Goal: Information Seeking & Learning: Learn about a topic

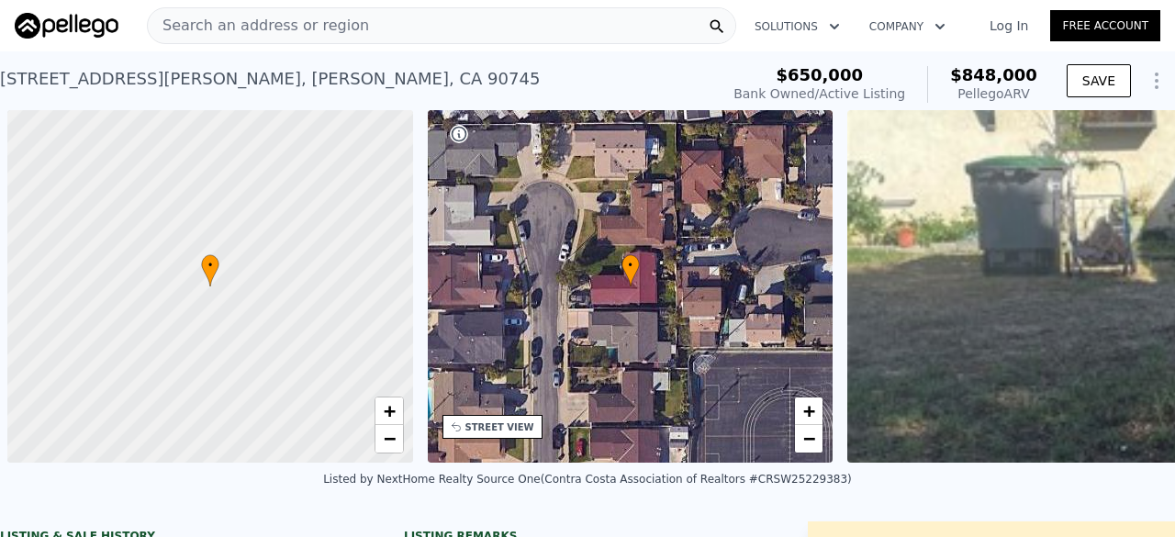
scroll to position [0, 840]
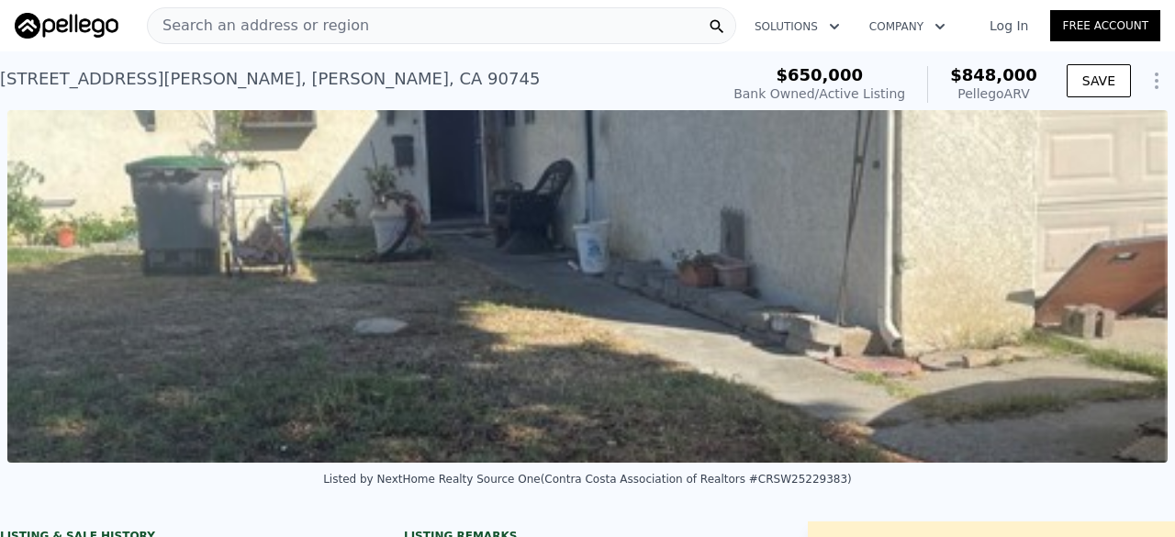
click at [299, 30] on span "Search an address or region" at bounding box center [258, 26] width 221 height 22
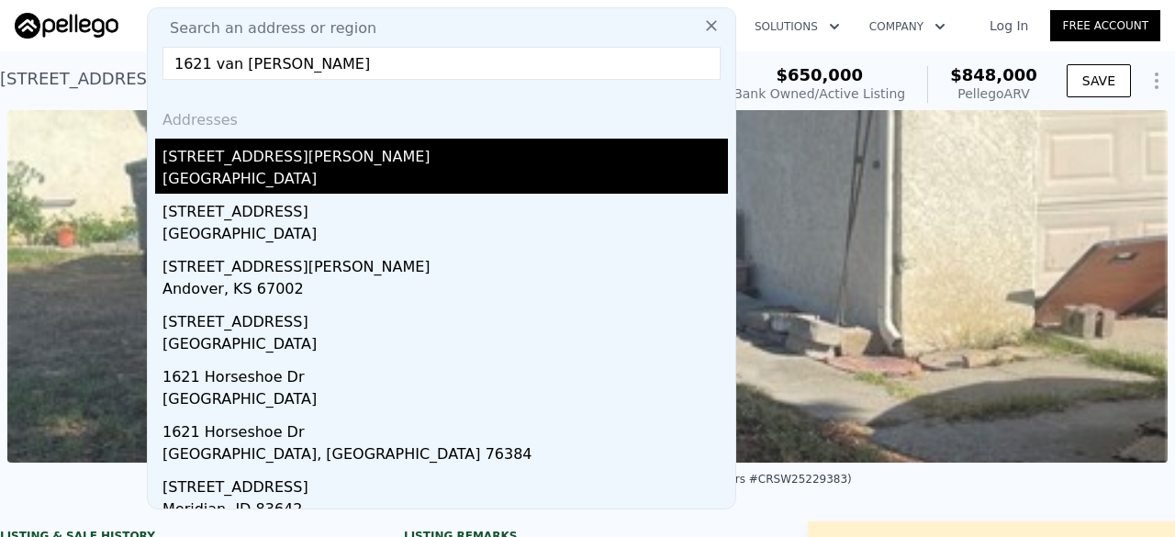
type input "1621 van hor"
click at [247, 168] on div "Redondo Beach, CA 90278" at bounding box center [444, 181] width 565 height 26
type input "3"
type input "1220"
type input "2147"
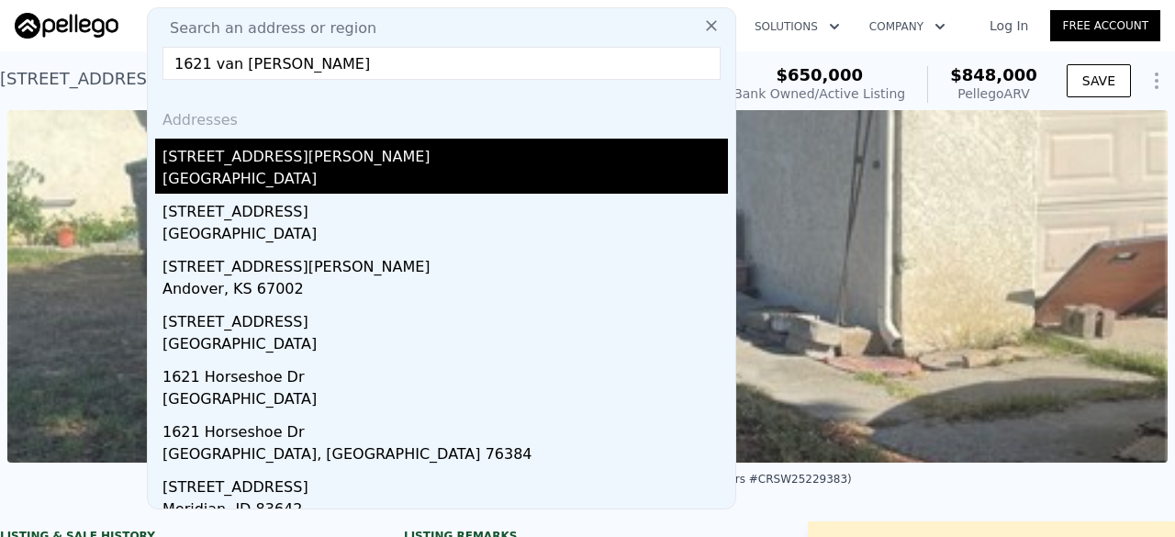
type input "2051"
type input "3797"
type input "$ 1,884,000"
type input "8"
type input "$ 30,002"
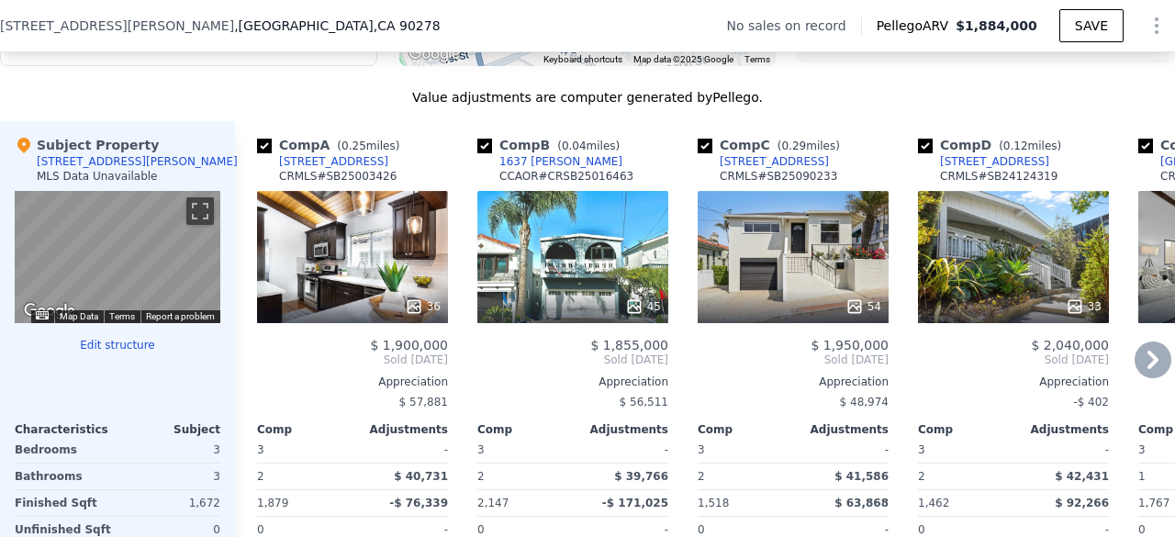
scroll to position [1711, 0]
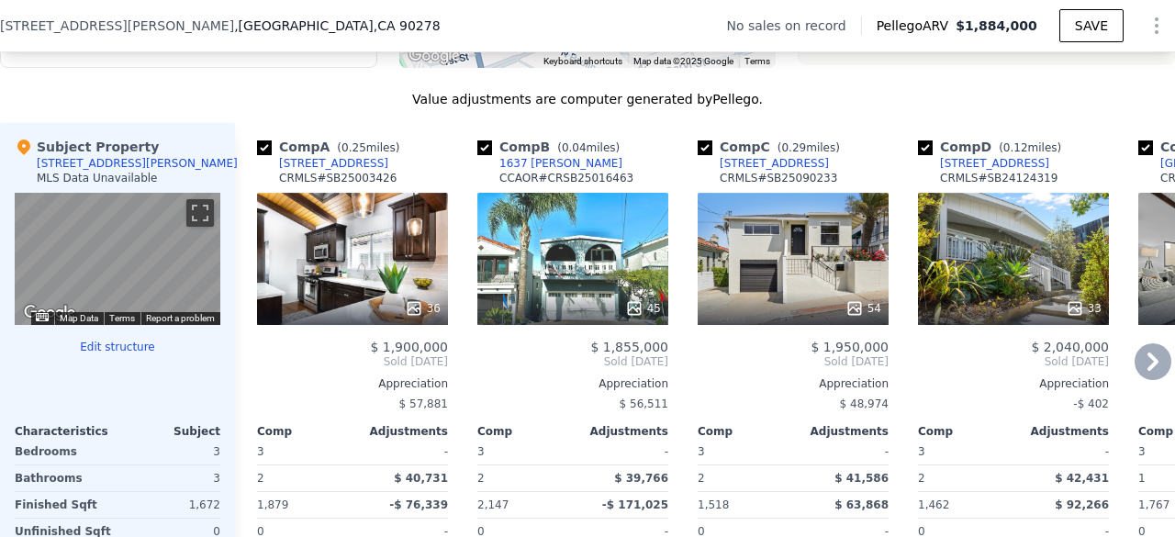
click at [620, 242] on div "45" at bounding box center [572, 259] width 191 height 132
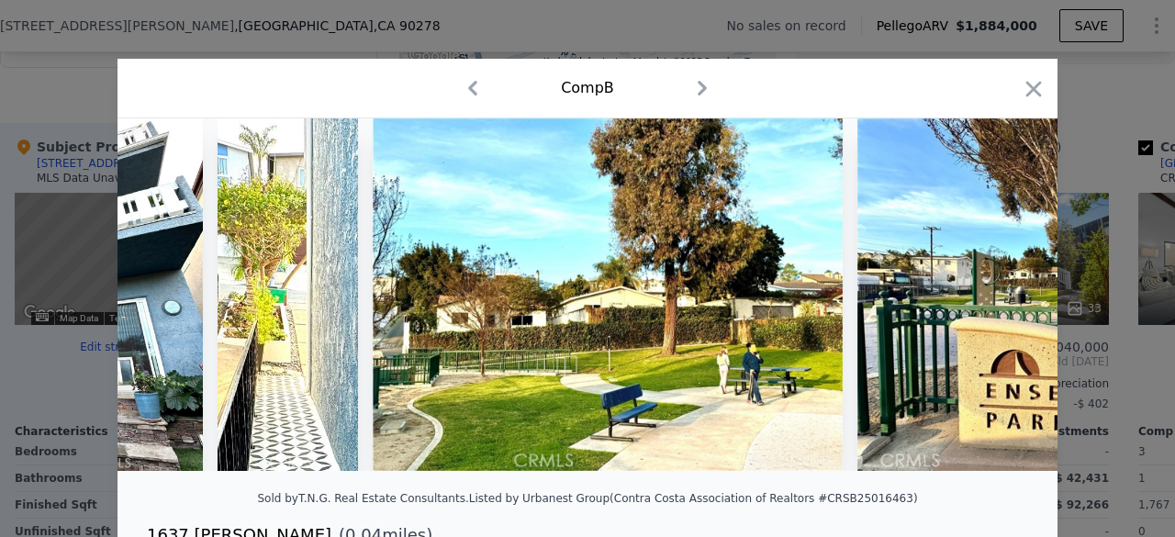
scroll to position [0, 17124]
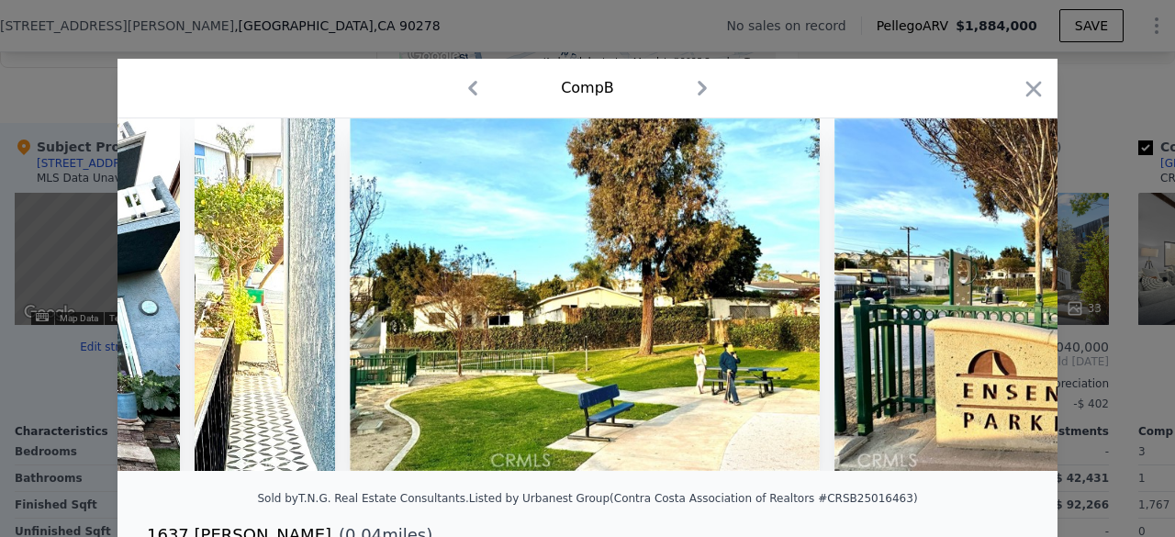
click at [59, 397] on div at bounding box center [587, 268] width 1175 height 537
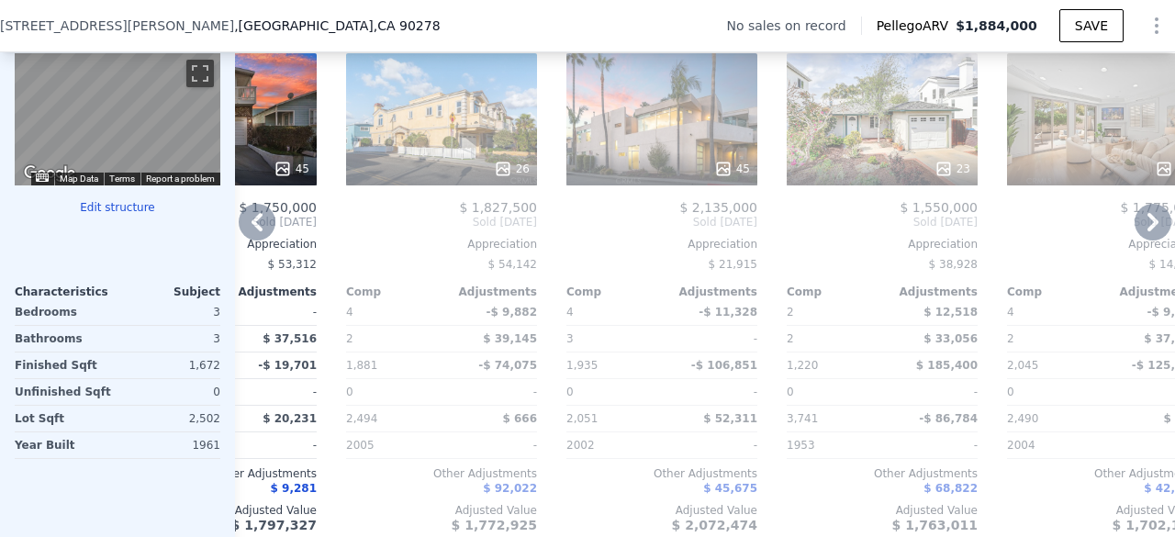
scroll to position [1955, 0]
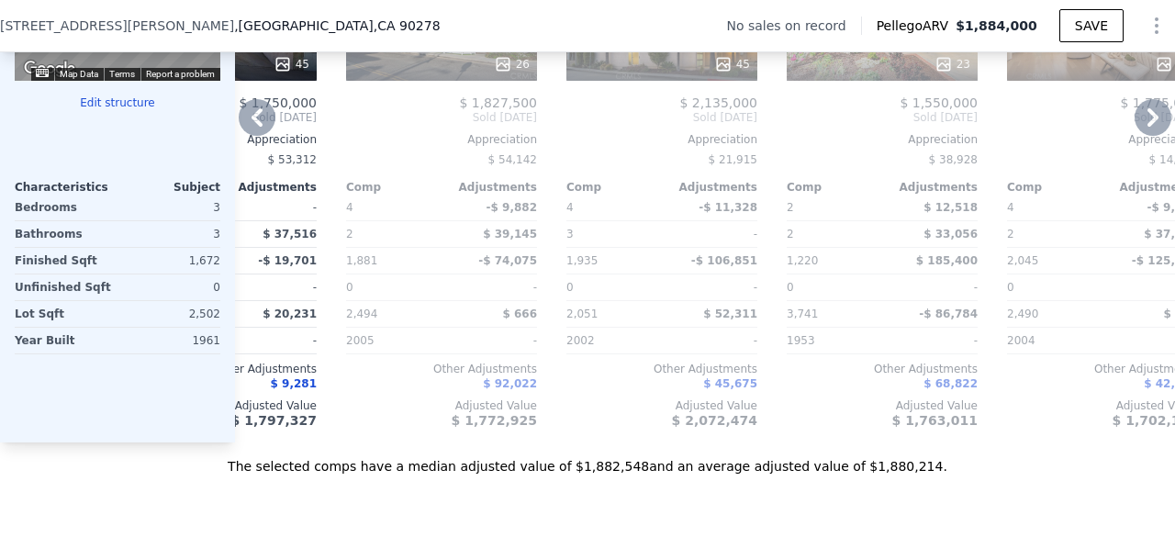
click at [453, 110] on div "$ 1,827,500" at bounding box center [441, 102] width 191 height 15
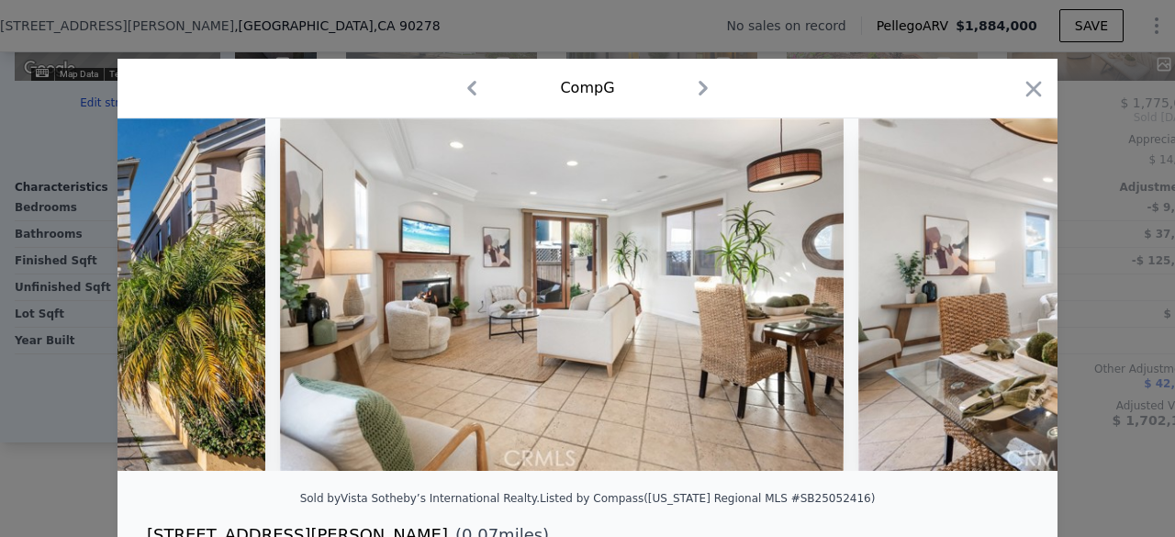
scroll to position [0, 960]
click at [73, 489] on div at bounding box center [587, 268] width 1175 height 537
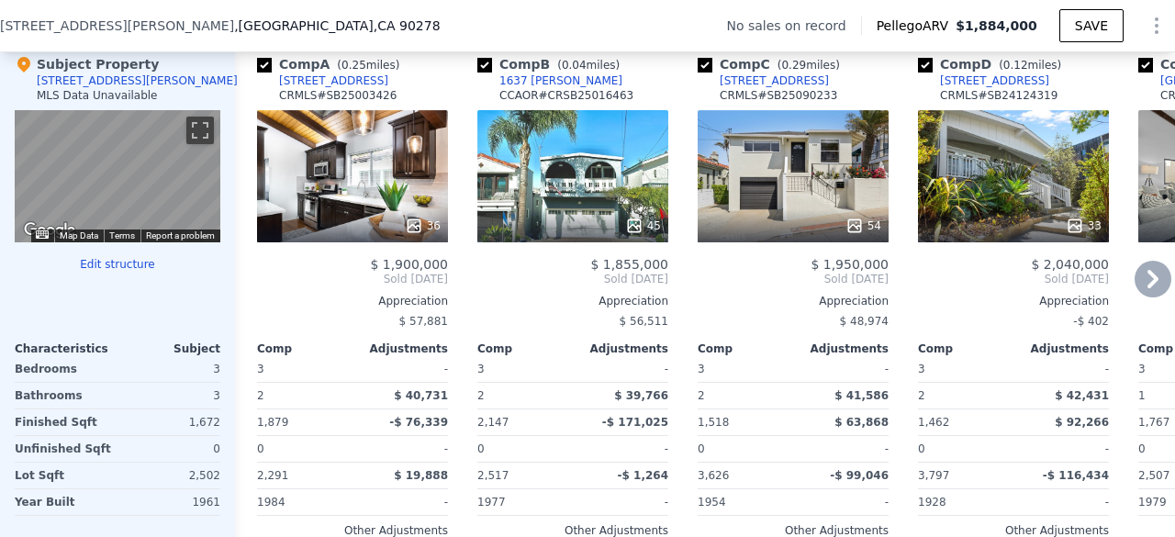
scroll to position [1799, 0]
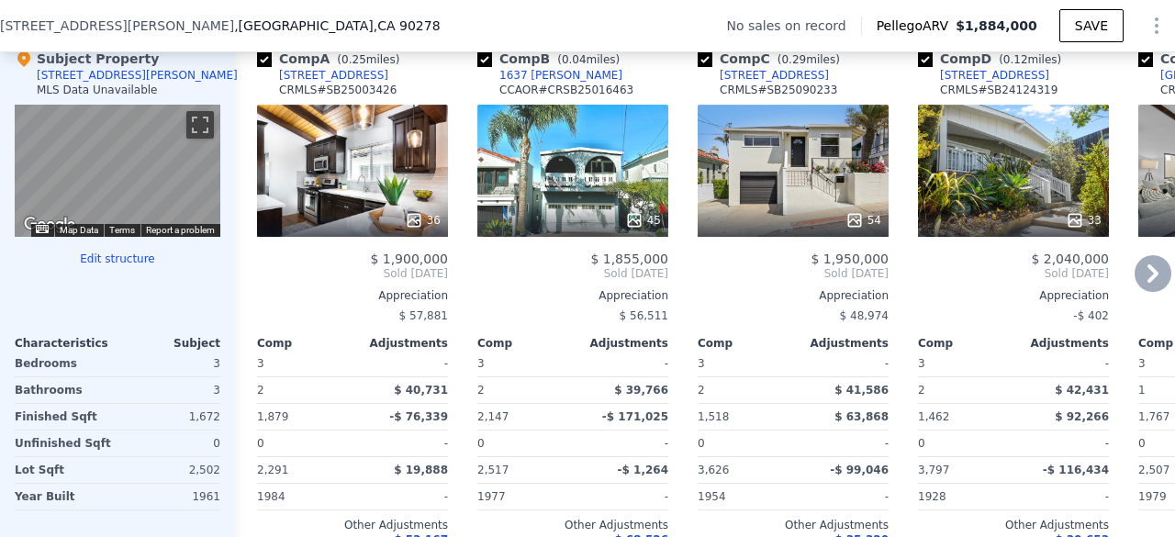
click at [292, 160] on div "36" at bounding box center [352, 171] width 191 height 132
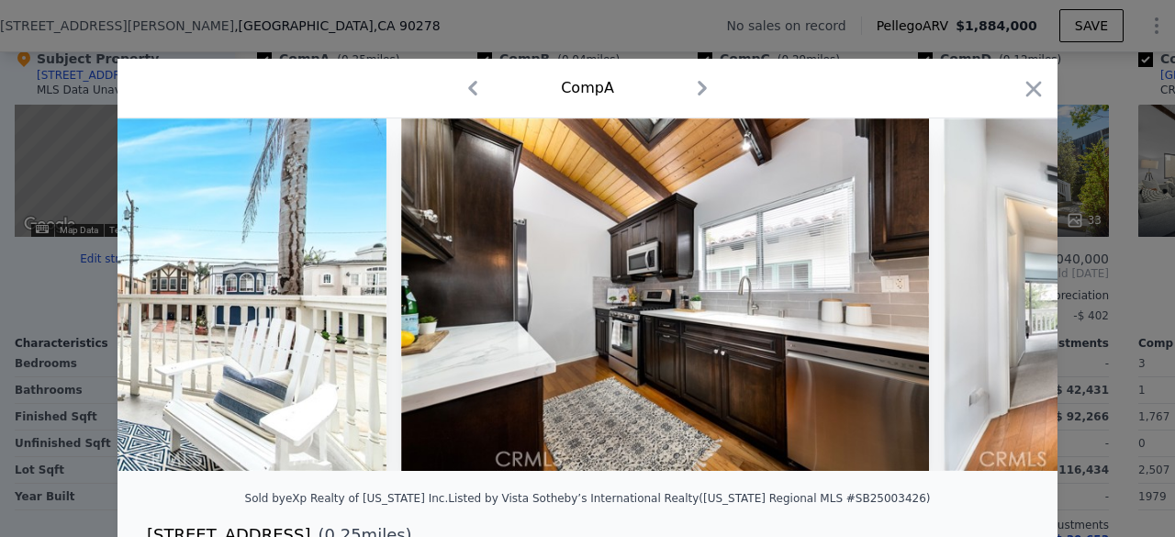
scroll to position [0, 4070]
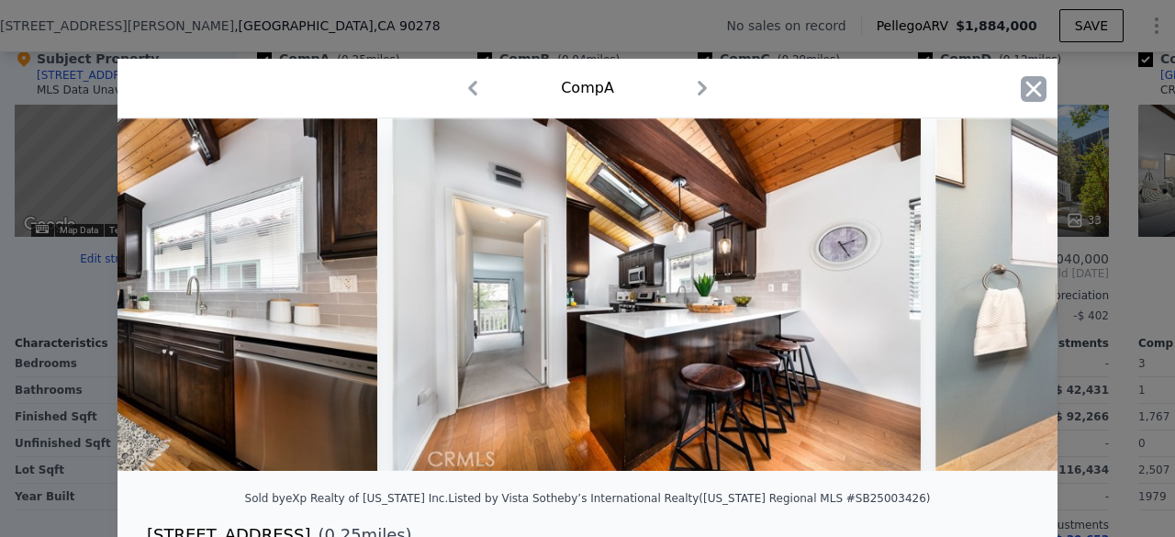
click at [1036, 94] on icon "button" at bounding box center [1034, 89] width 26 height 26
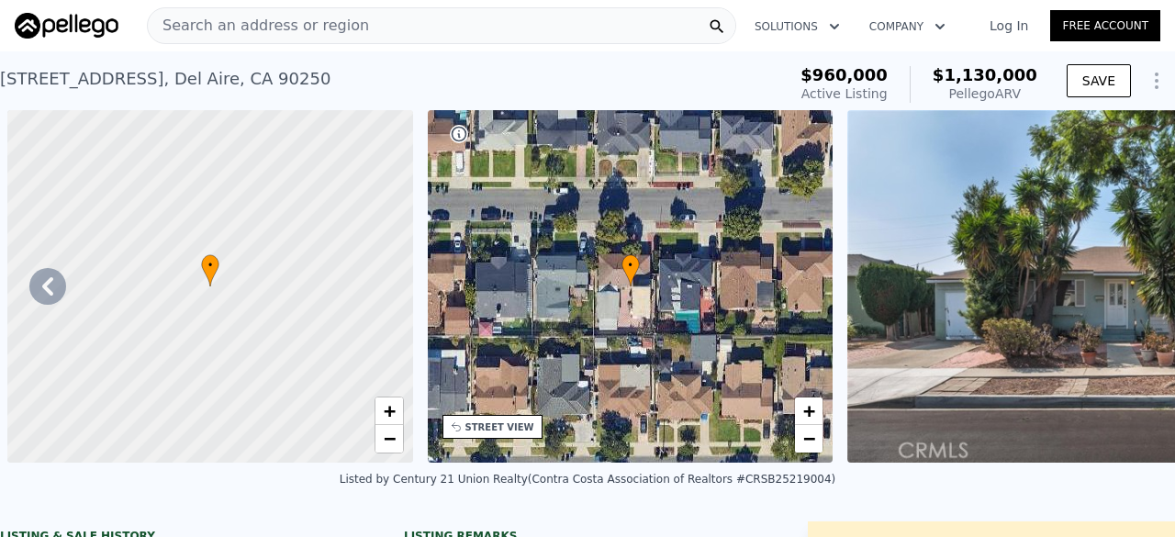
scroll to position [0, 24590]
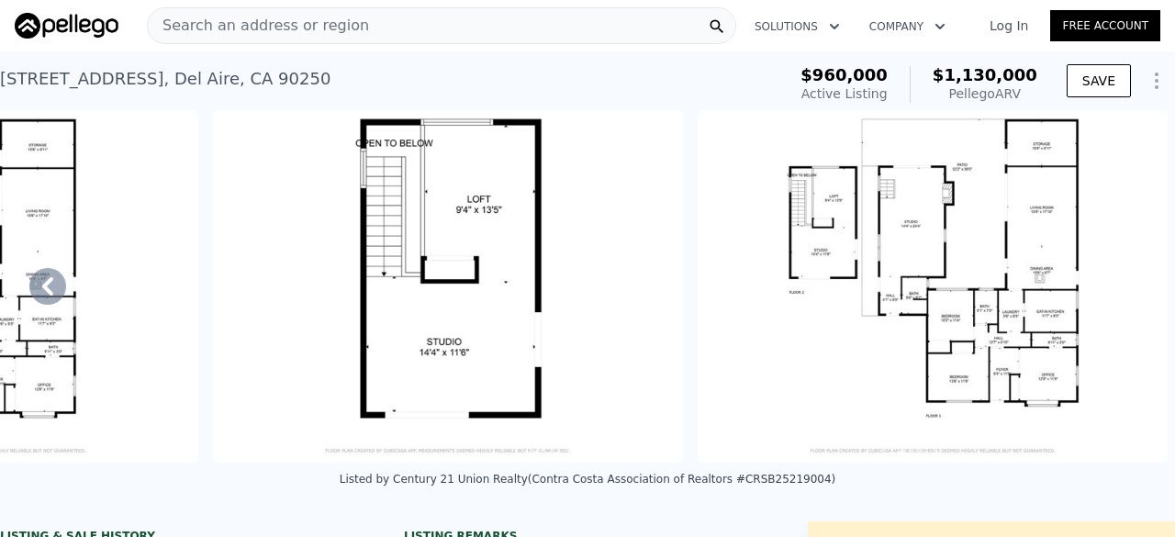
click at [248, 22] on span "Search an address or region" at bounding box center [258, 26] width 221 height 22
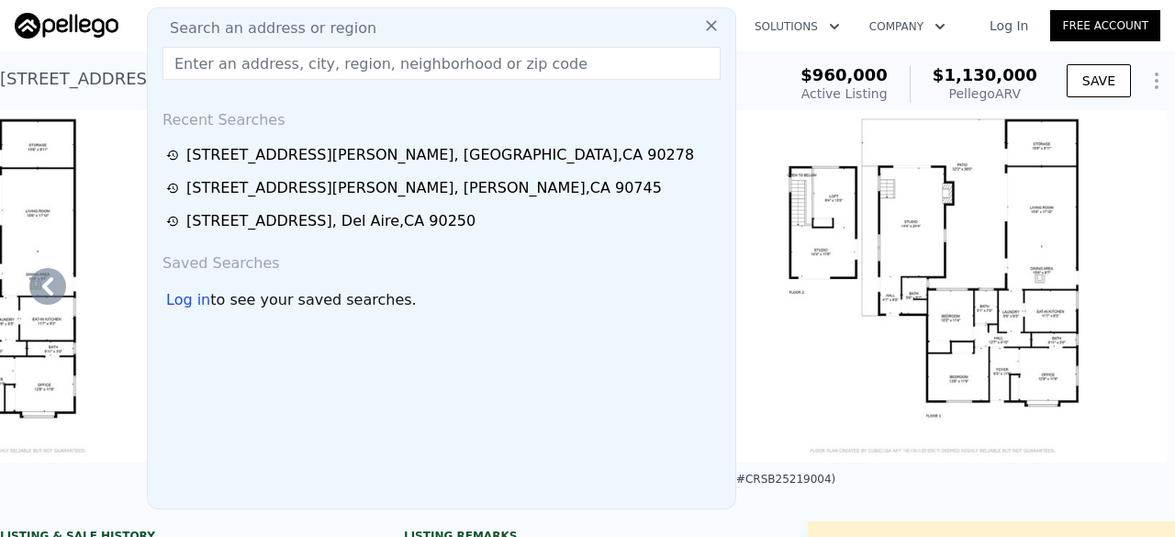
paste input "SR25217935"
type input "S"
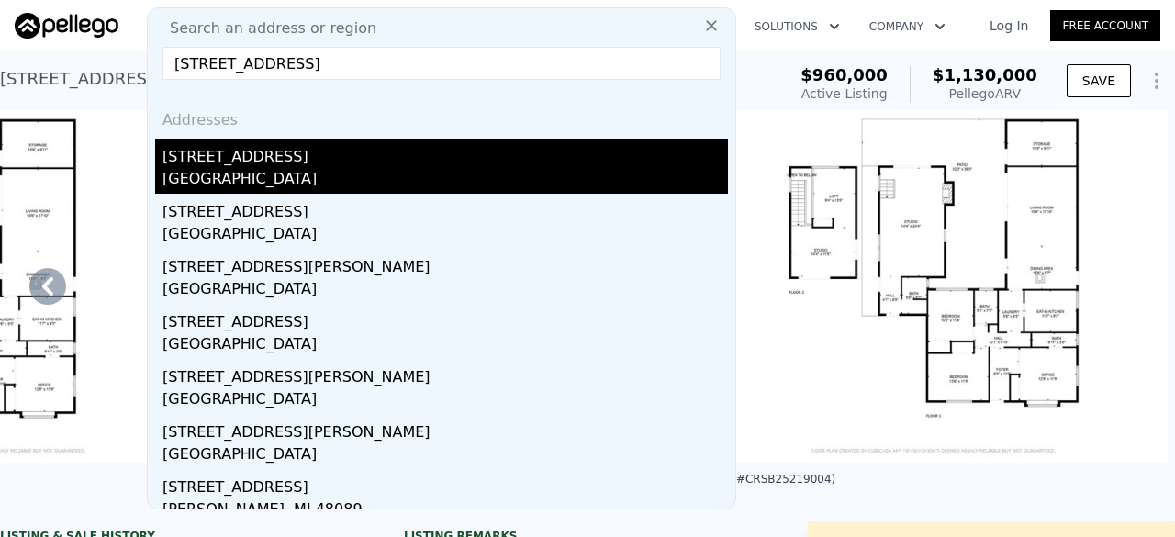
type input "[STREET_ADDRESS]"
click at [336, 144] on div "[STREET_ADDRESS]" at bounding box center [444, 153] width 565 height 29
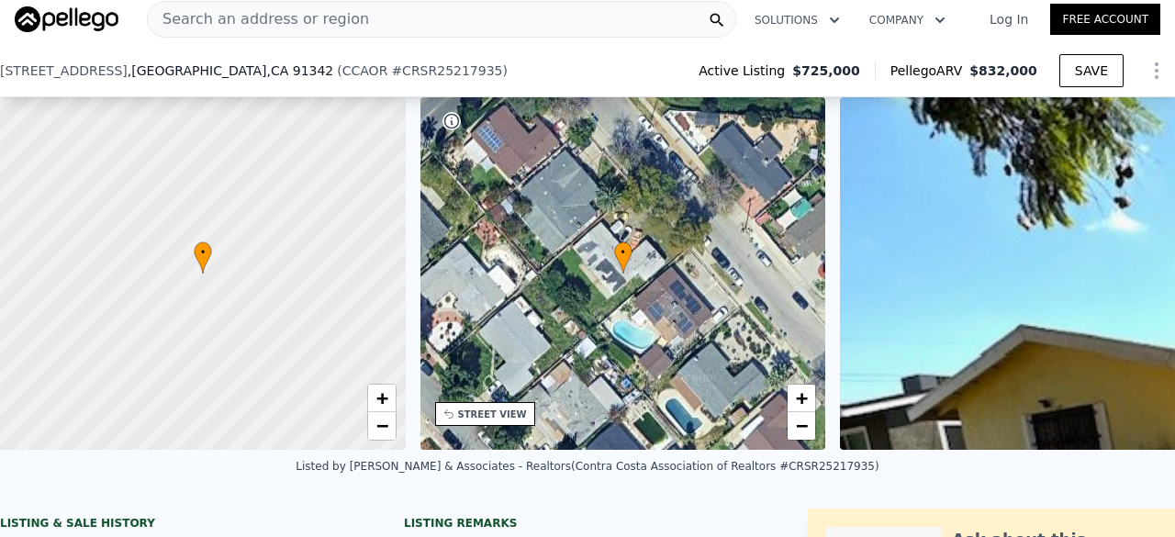
scroll to position [255, 0]
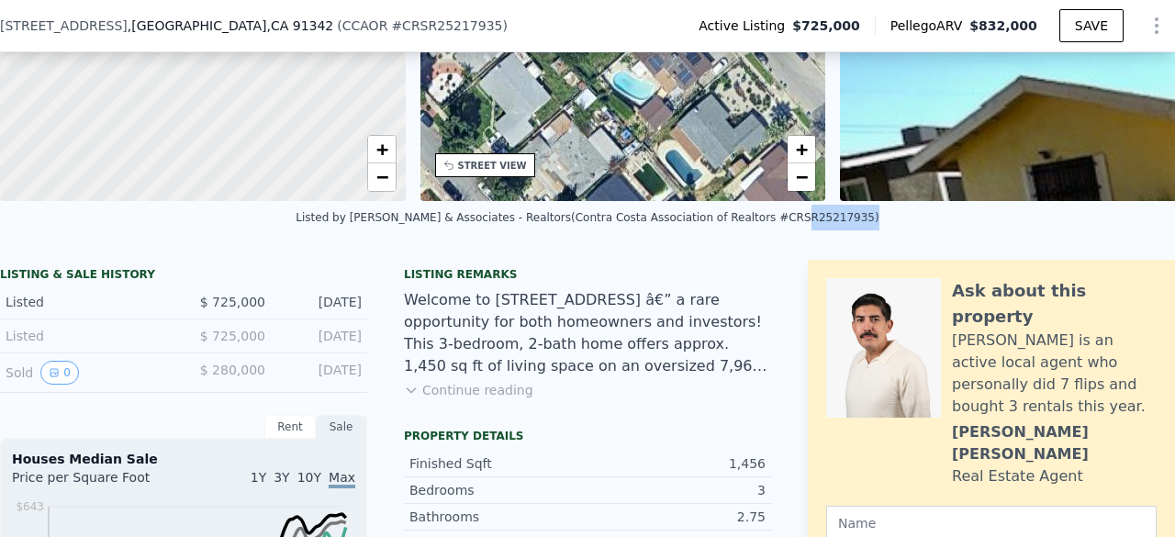
drag, startPoint x: 751, startPoint y: 233, endPoint x: 806, endPoint y: 227, distance: 55.5
click at [806, 224] on div "Listed by [PERSON_NAME] & Associates - Realtors (Contra Costa Association of Re…" at bounding box center [587, 217] width 583 height 13
copy div "SR25217935"
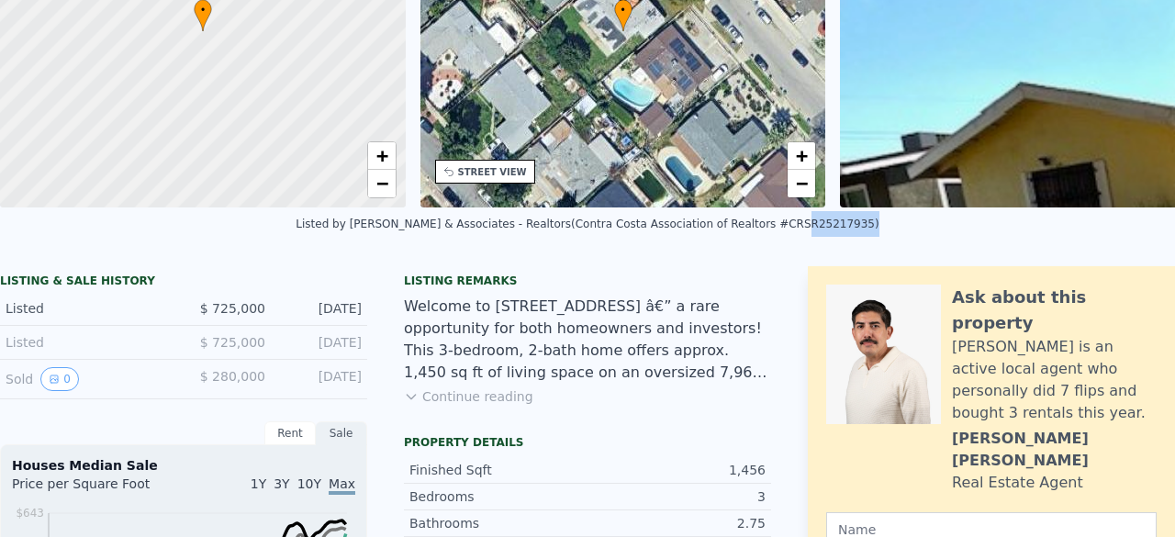
scroll to position [0, 0]
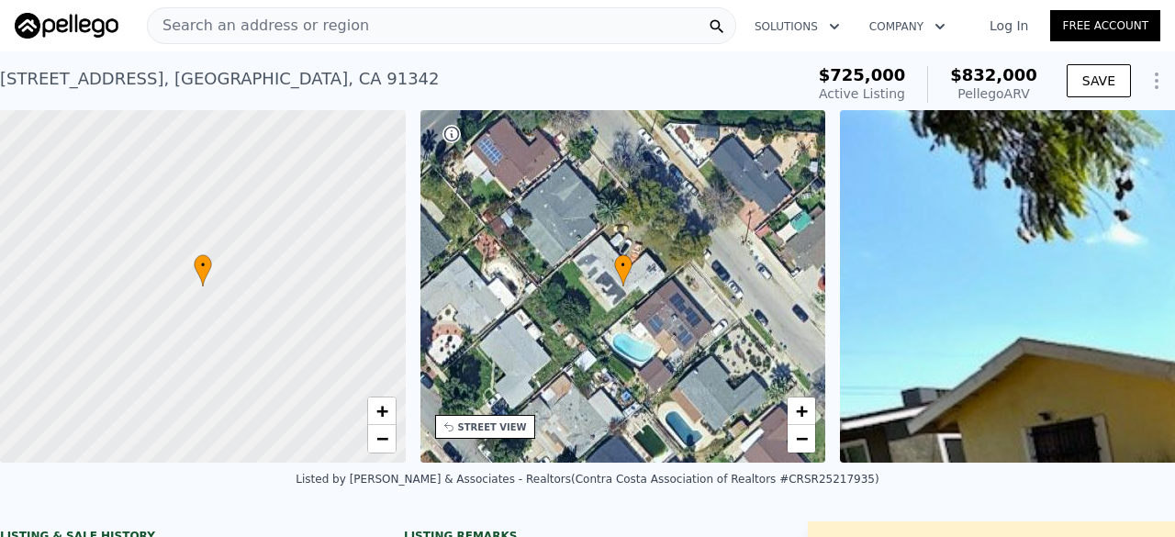
click at [224, 22] on span "Search an address or region" at bounding box center [258, 26] width 221 height 22
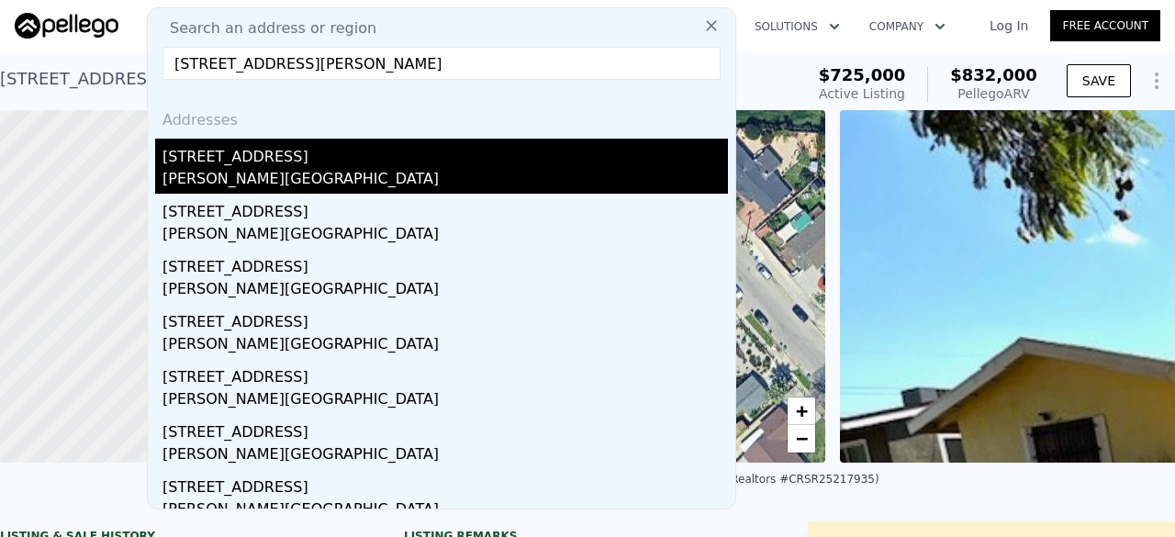
type input "[STREET_ADDRESS][PERSON_NAME]"
click at [264, 185] on div "[PERSON_NAME][GEOGRAPHIC_DATA]" at bounding box center [444, 181] width 565 height 26
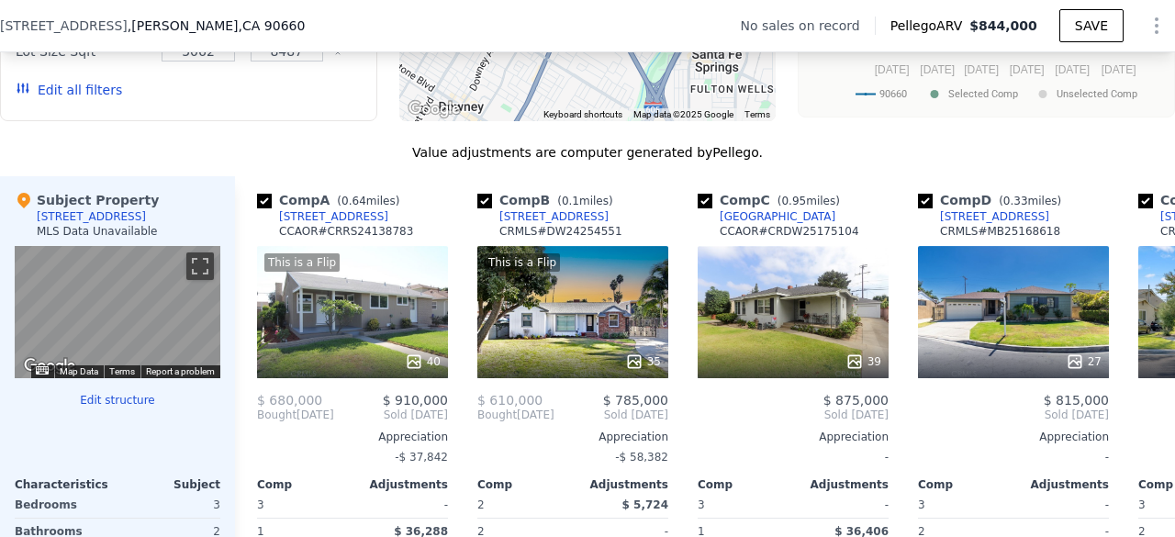
scroll to position [1720, 0]
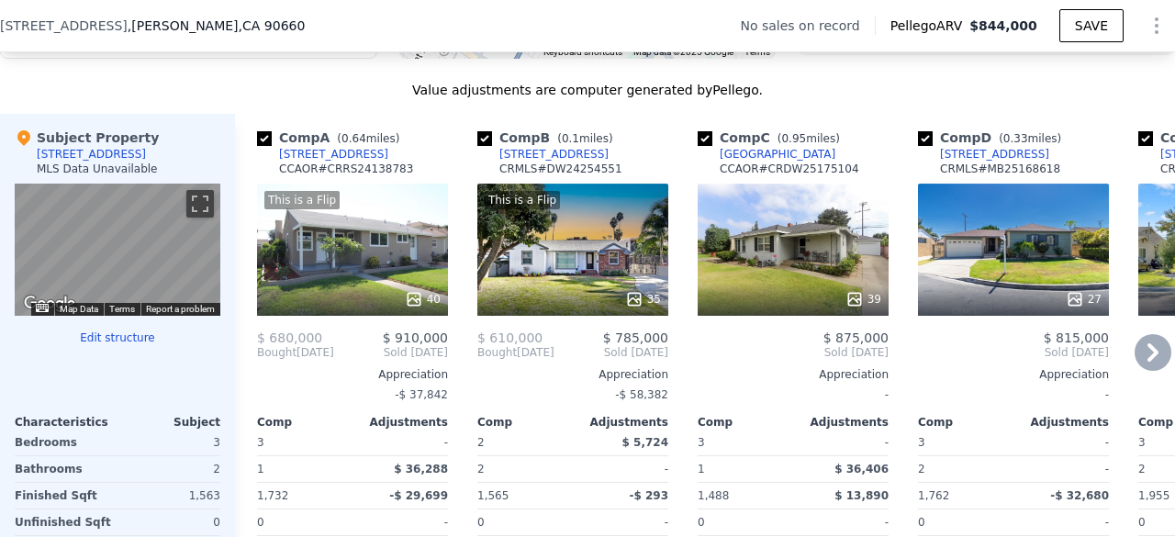
click at [621, 255] on div "This is a Flip 35" at bounding box center [572, 250] width 191 height 132
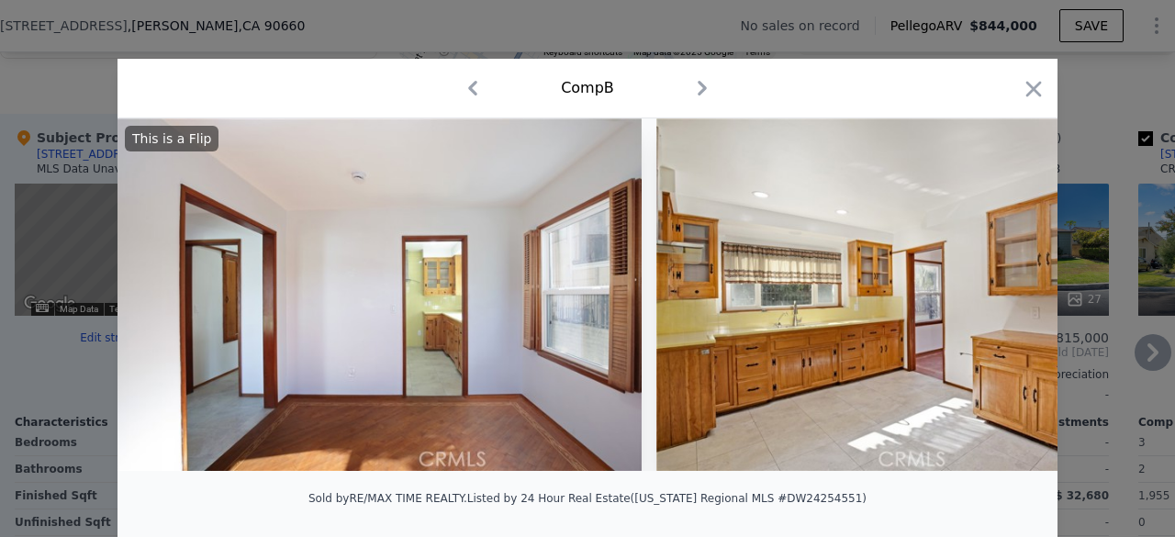
scroll to position [0, 8028]
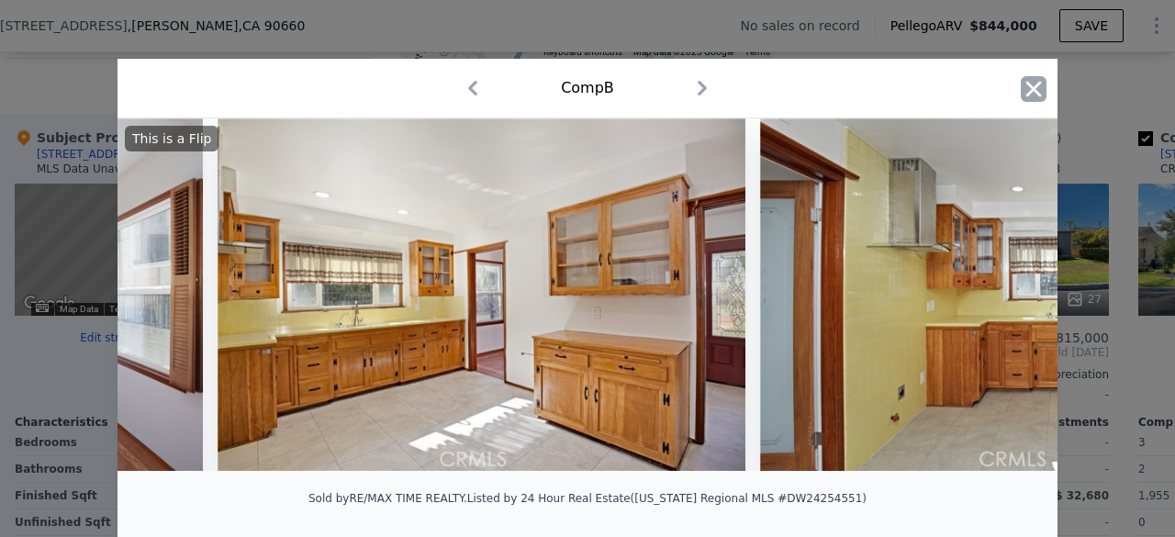
click at [1030, 90] on icon "button" at bounding box center [1034, 89] width 26 height 26
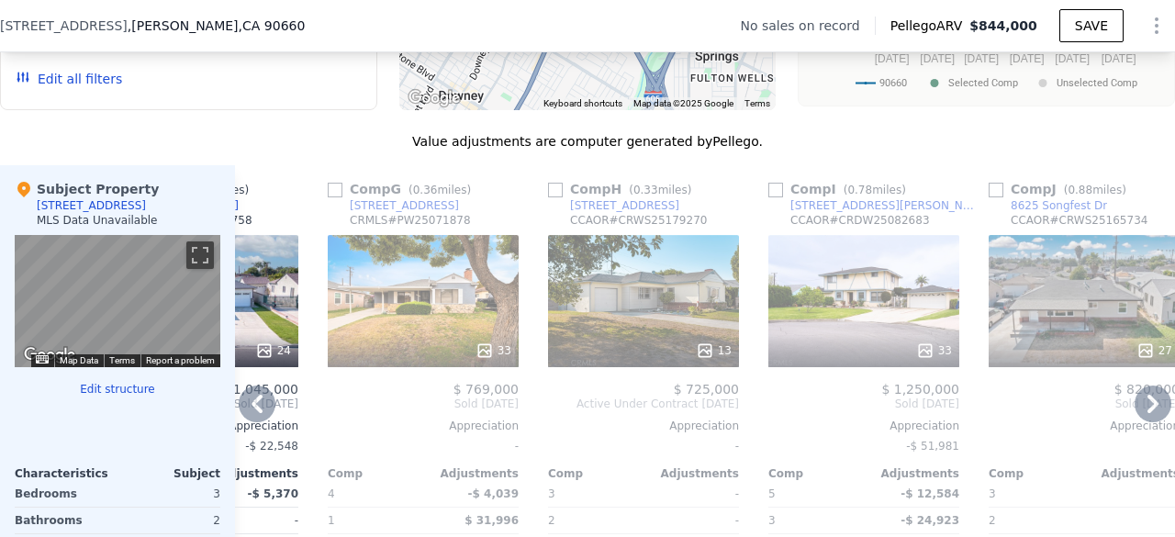
scroll to position [1671, 0]
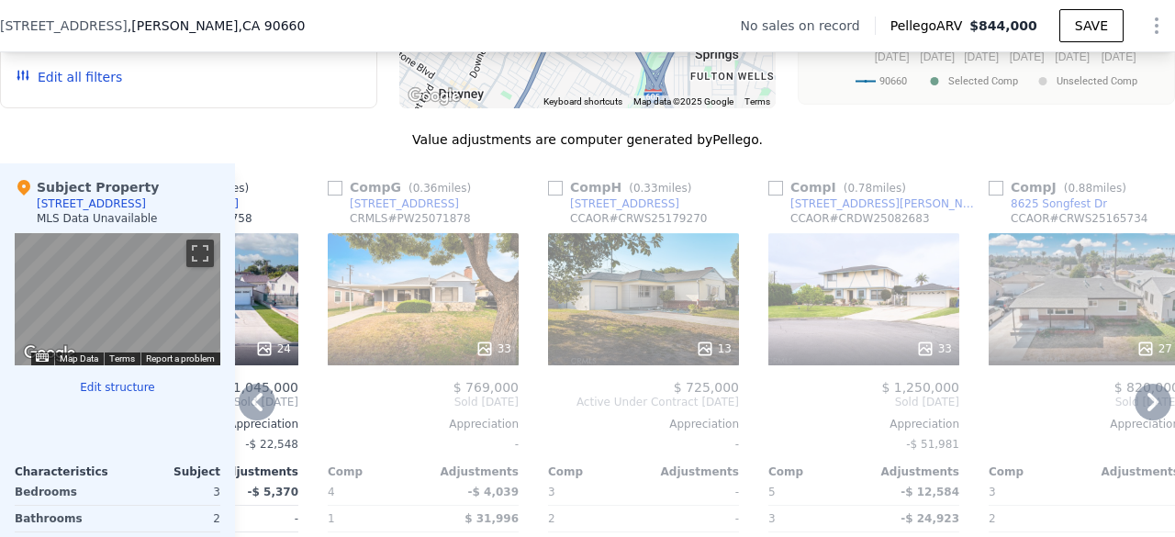
click at [600, 341] on div "13" at bounding box center [643, 299] width 191 height 132
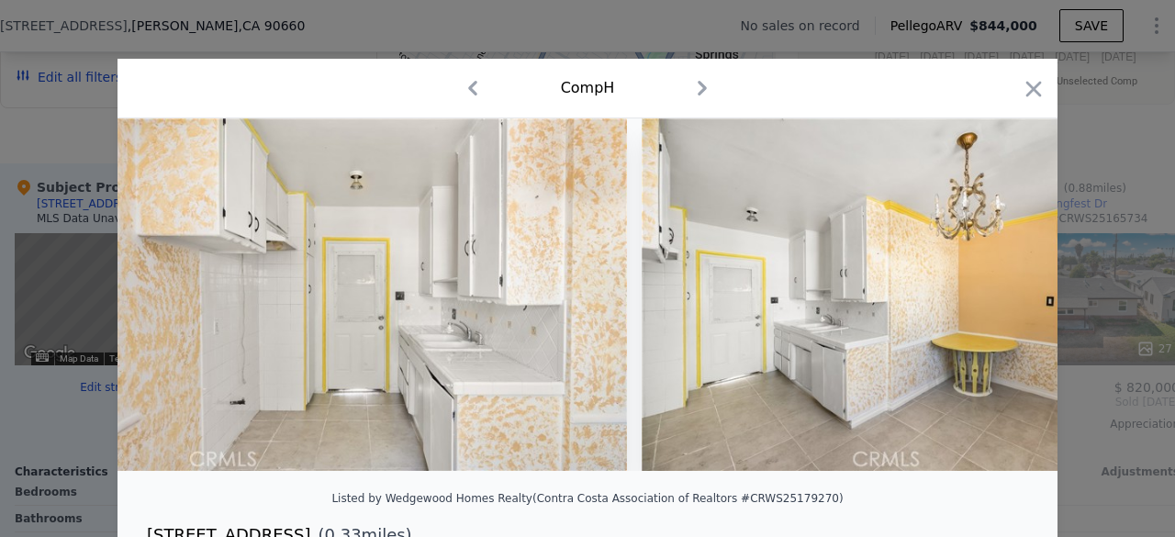
scroll to position [0, 1675]
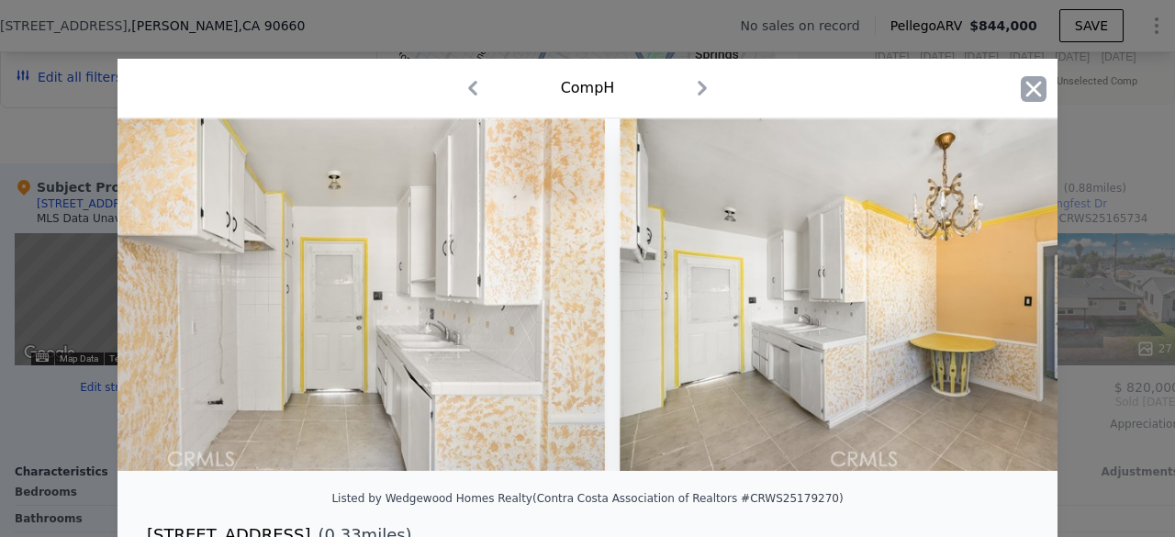
click at [1023, 88] on icon "button" at bounding box center [1034, 89] width 26 height 26
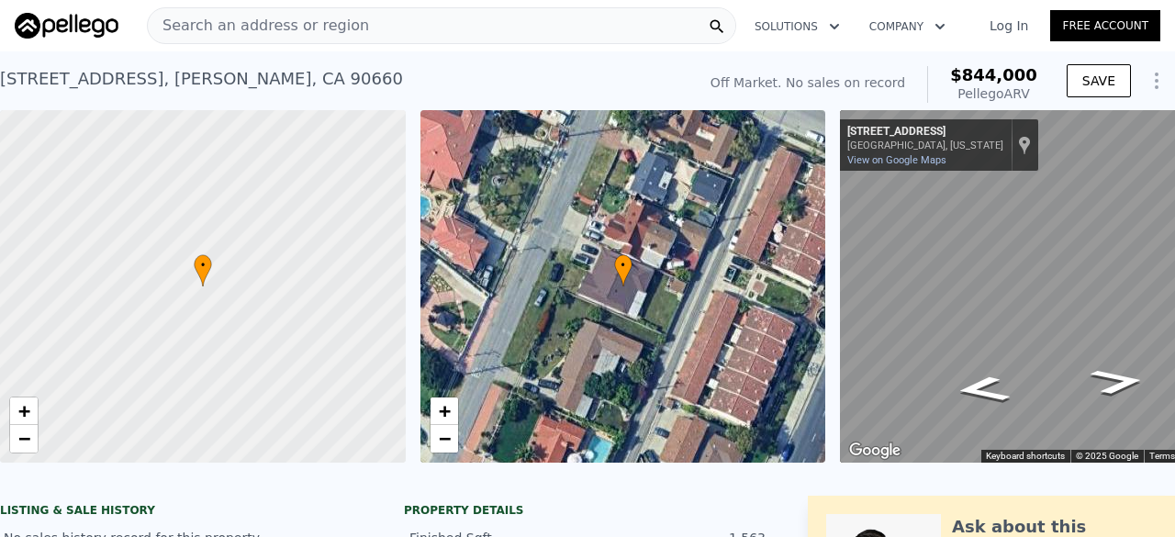
scroll to position [0, 106]
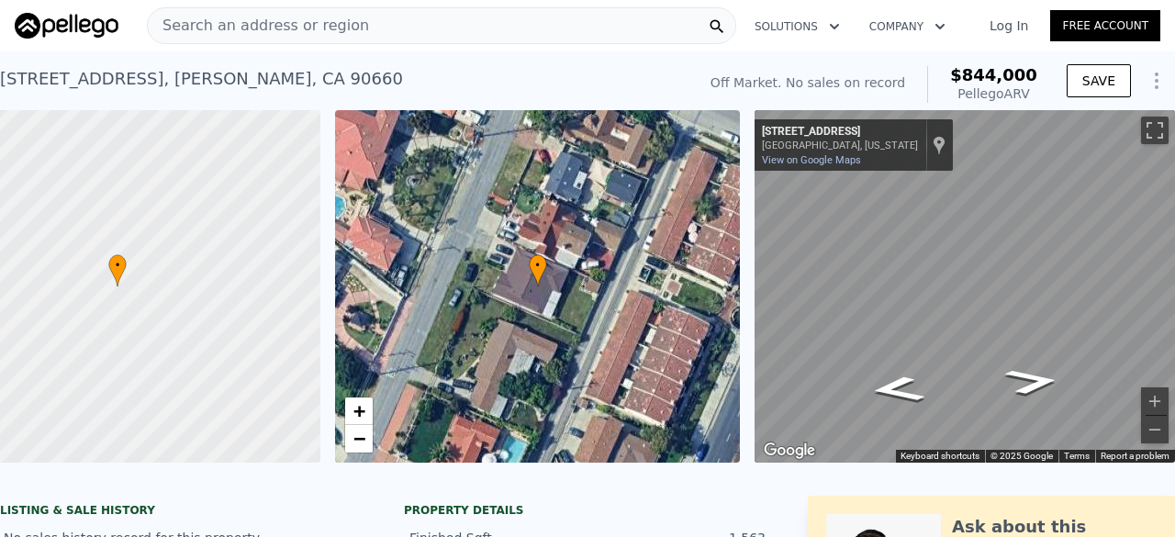
click at [248, 34] on span "Search an address or region" at bounding box center [258, 26] width 221 height 22
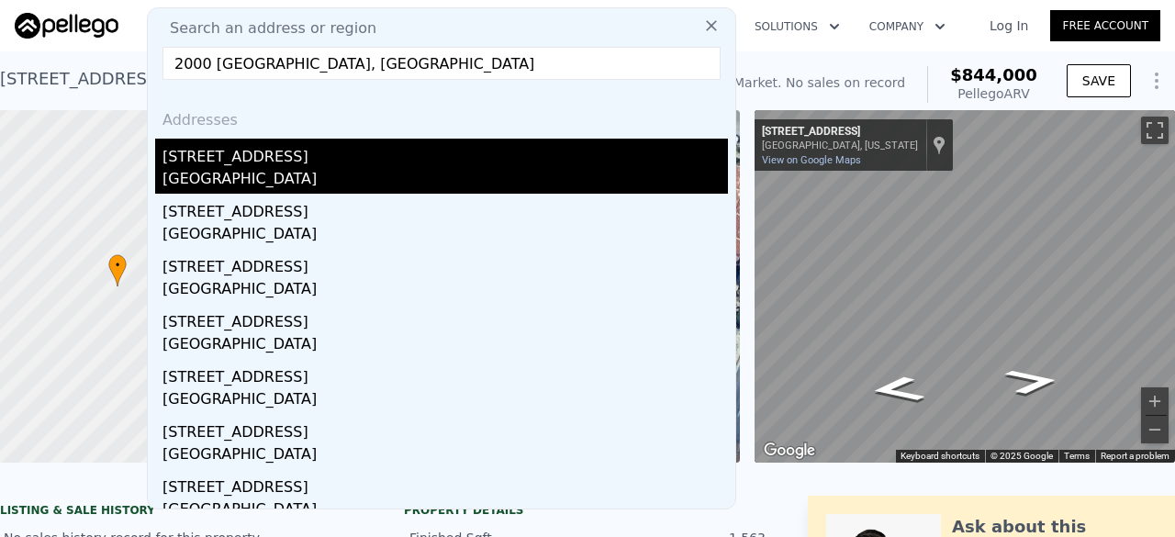
type input "2000 [GEOGRAPHIC_DATA], [GEOGRAPHIC_DATA]"
click at [281, 161] on div "[STREET_ADDRESS]" at bounding box center [444, 153] width 565 height 29
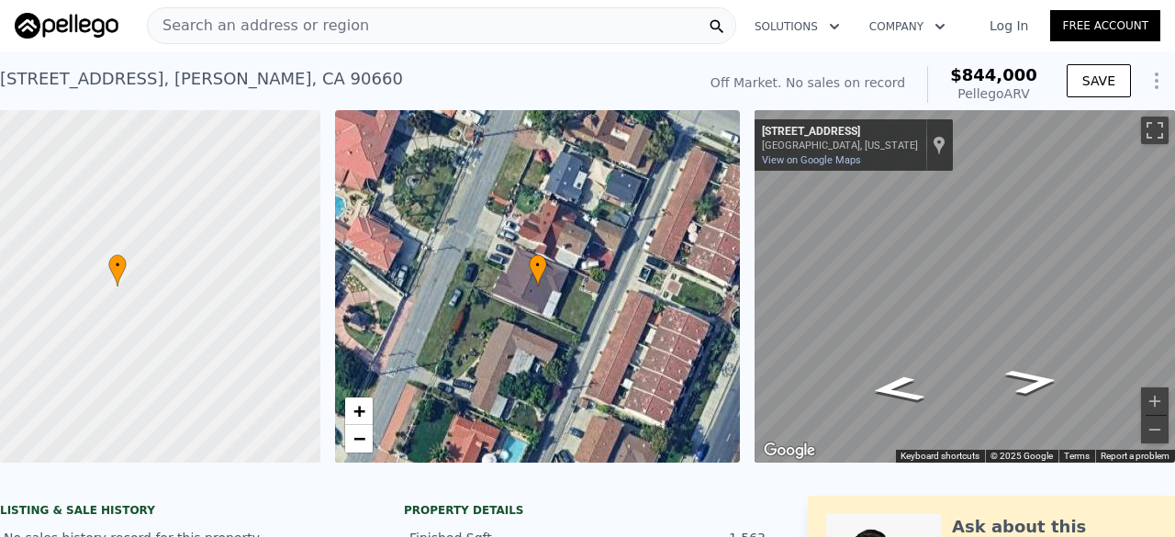
type input "3"
type input "4"
type input "2"
type input "1060"
type input "1625"
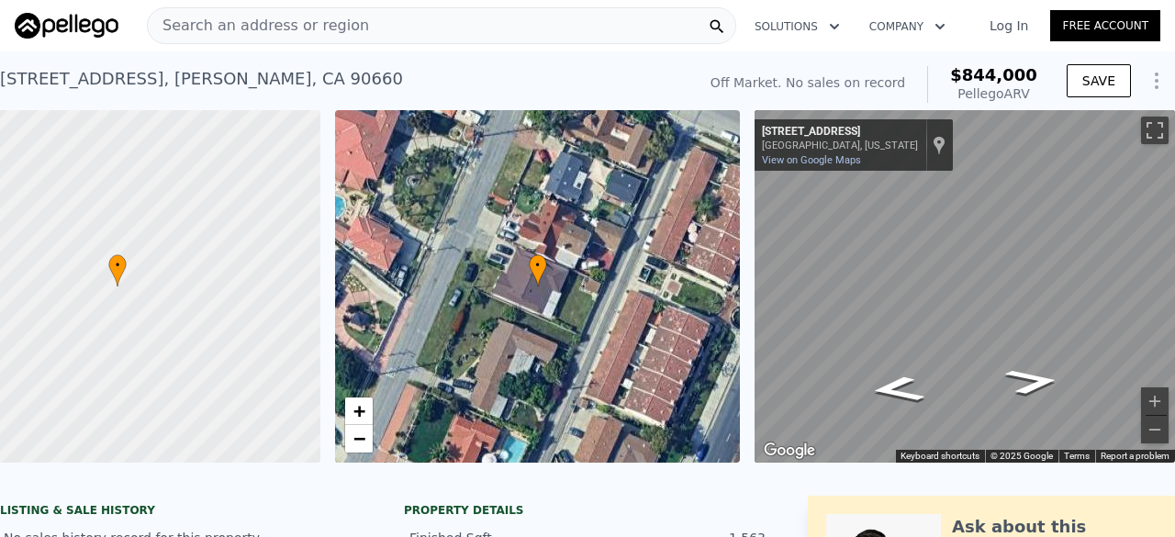
type input "6097"
type input "9477"
type input "$ 856,000"
type input "$ 34,345"
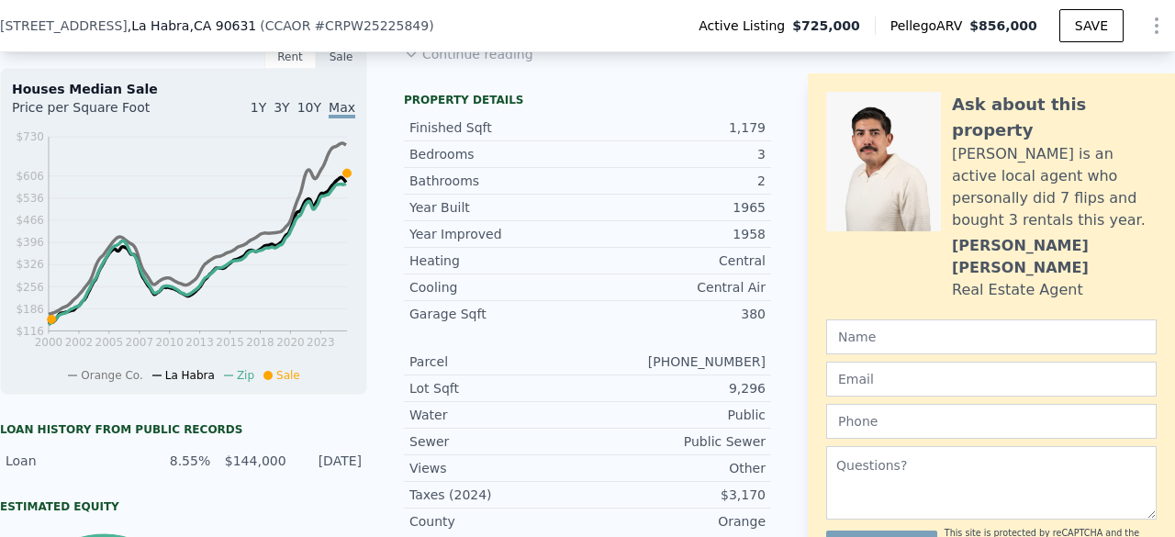
scroll to position [593, 0]
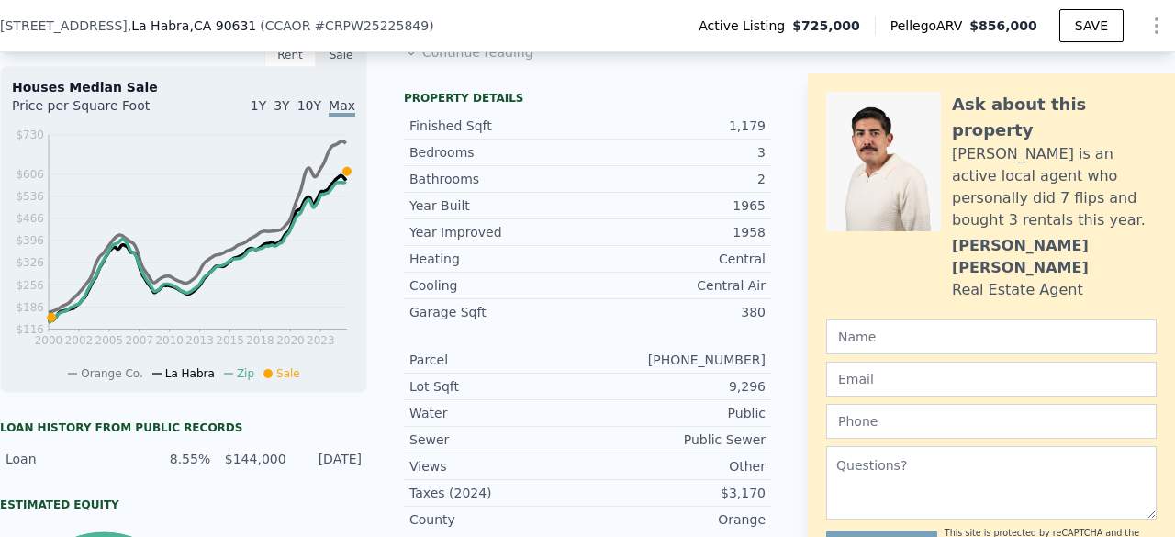
click at [588, 265] on div "Central" at bounding box center [677, 259] width 178 height 18
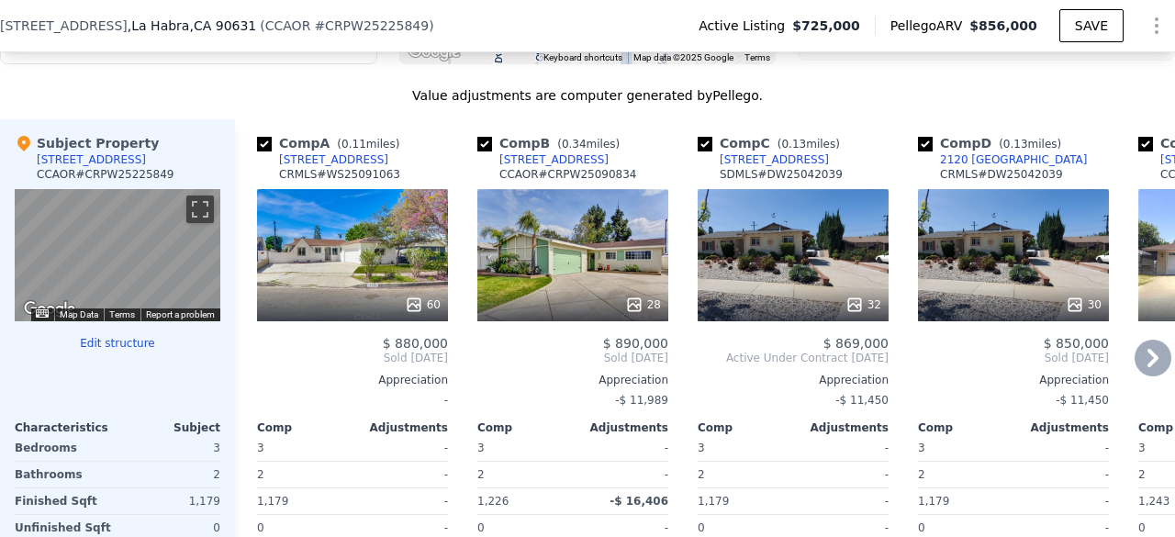
scroll to position [1812, 0]
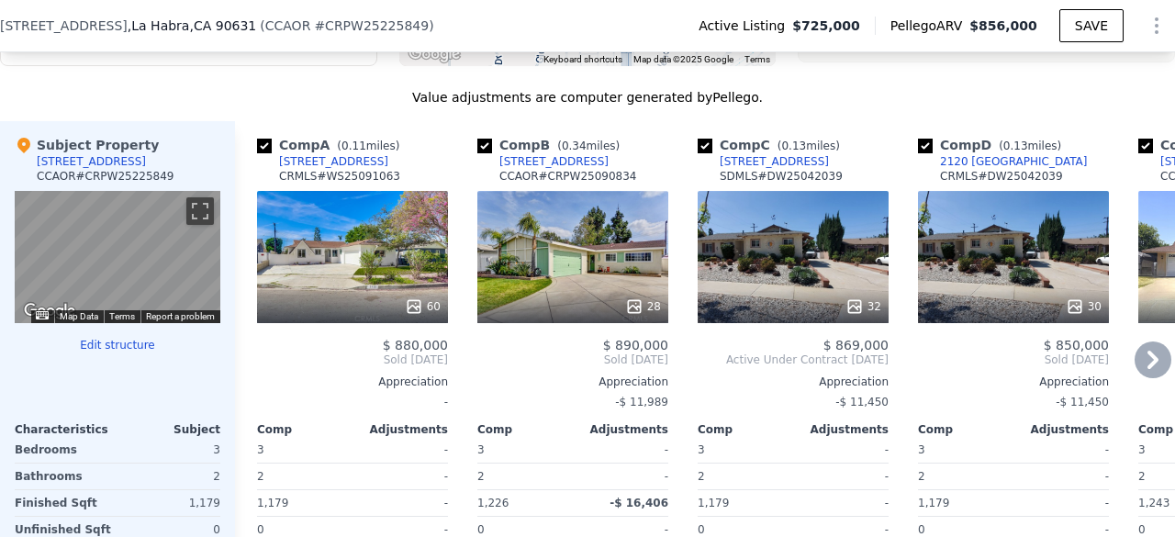
click at [342, 316] on div "60" at bounding box center [352, 306] width 175 height 18
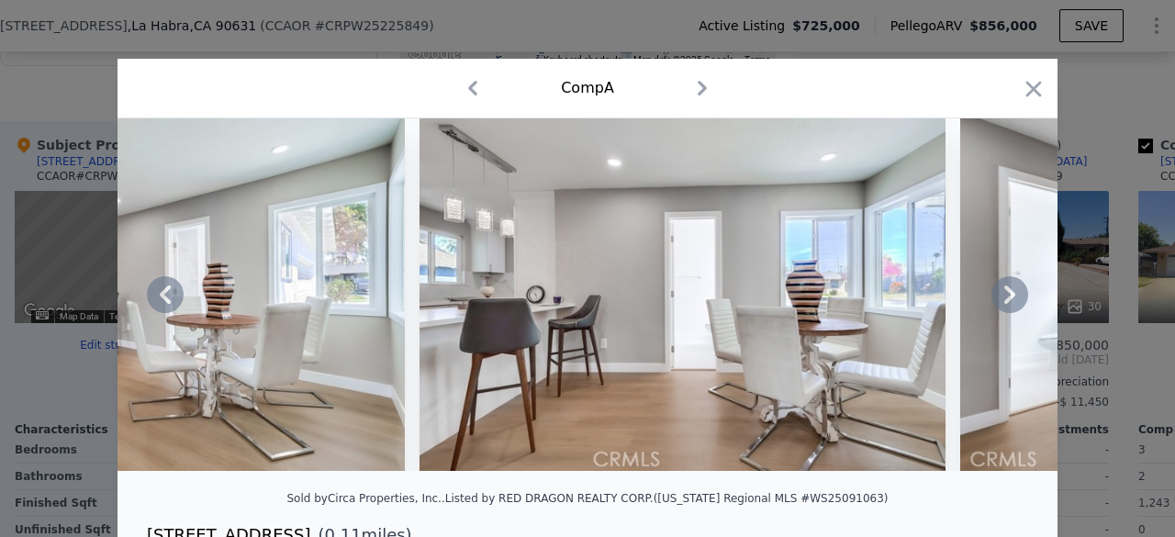
scroll to position [0, 9932]
click at [1026, 97] on icon "button" at bounding box center [1034, 89] width 26 height 26
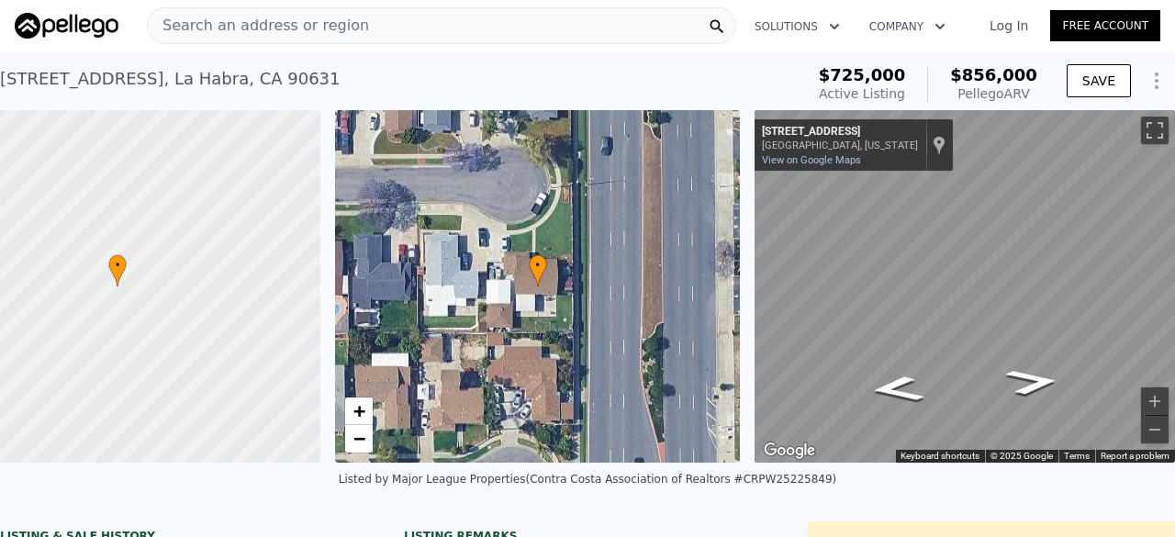
scroll to position [1, 0]
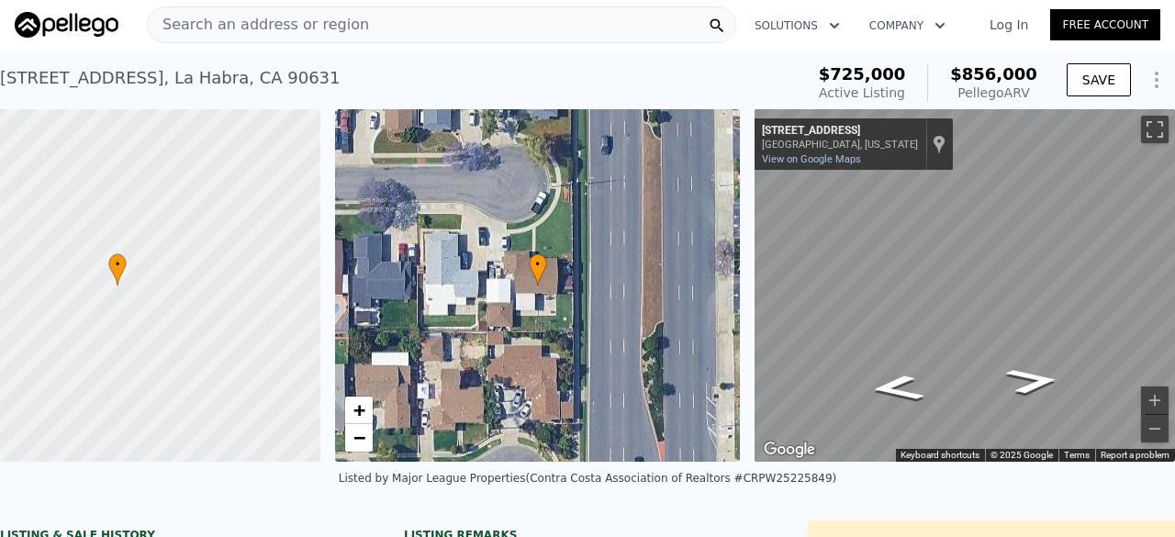
click at [275, 17] on span "Search an address or region" at bounding box center [258, 25] width 221 height 22
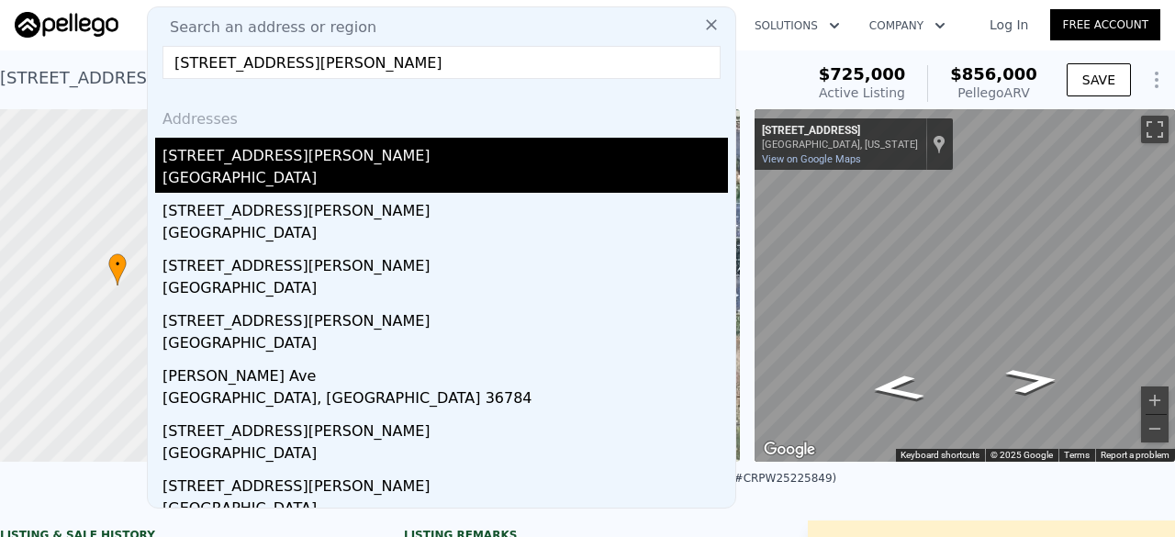
type input "[STREET_ADDRESS][PERSON_NAME]"
click at [408, 161] on div "[STREET_ADDRESS][PERSON_NAME]" at bounding box center [444, 152] width 565 height 29
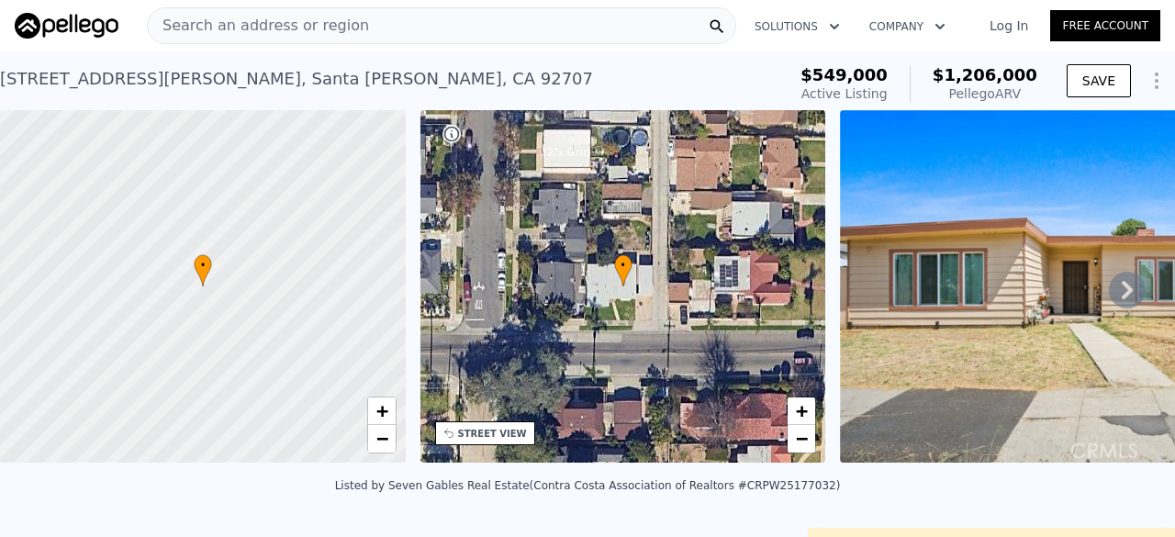
scroll to position [112, 0]
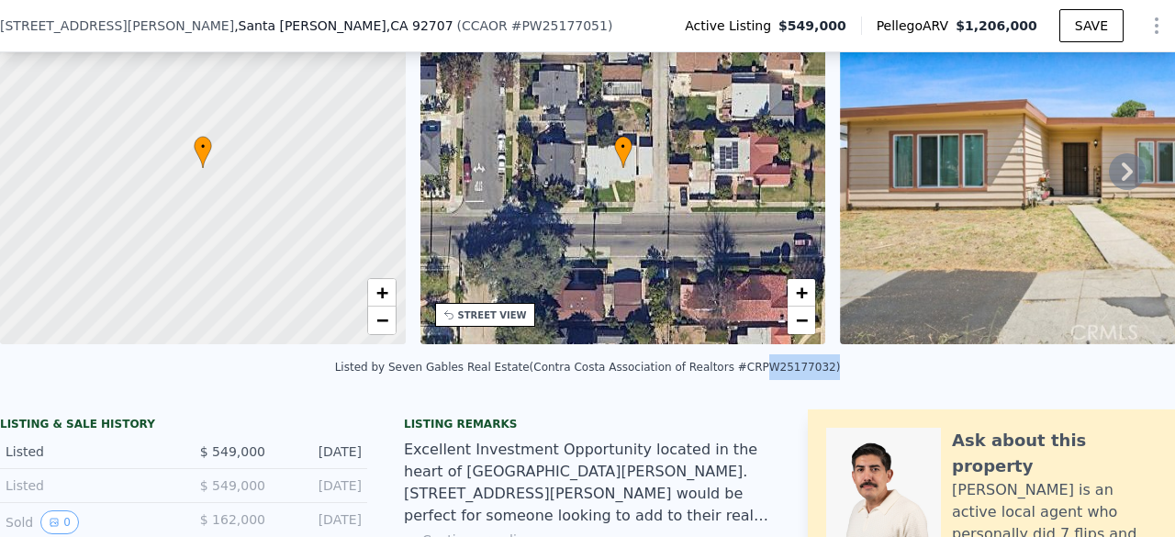
drag, startPoint x: 725, startPoint y: 378, endPoint x: 783, endPoint y: 379, distance: 57.8
click at [783, 374] on div "Listed by Seven Gables Real Estate (Contra Costa Association of Realtors #CRPW2…" at bounding box center [588, 367] width 506 height 13
copy div "PW25177032"
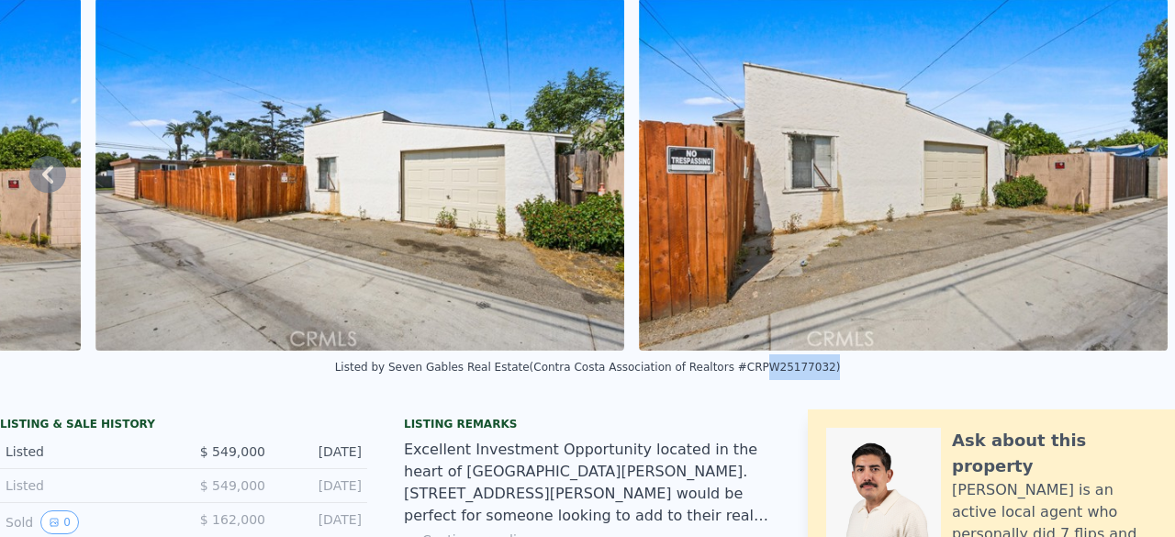
scroll to position [0, 0]
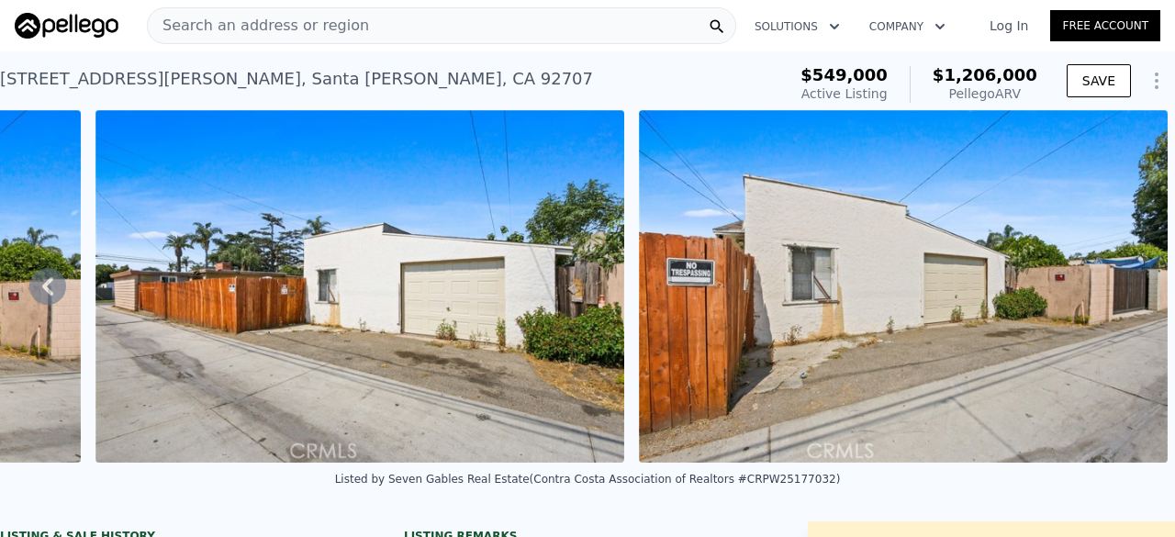
click at [322, 21] on span "Search an address or region" at bounding box center [258, 26] width 221 height 22
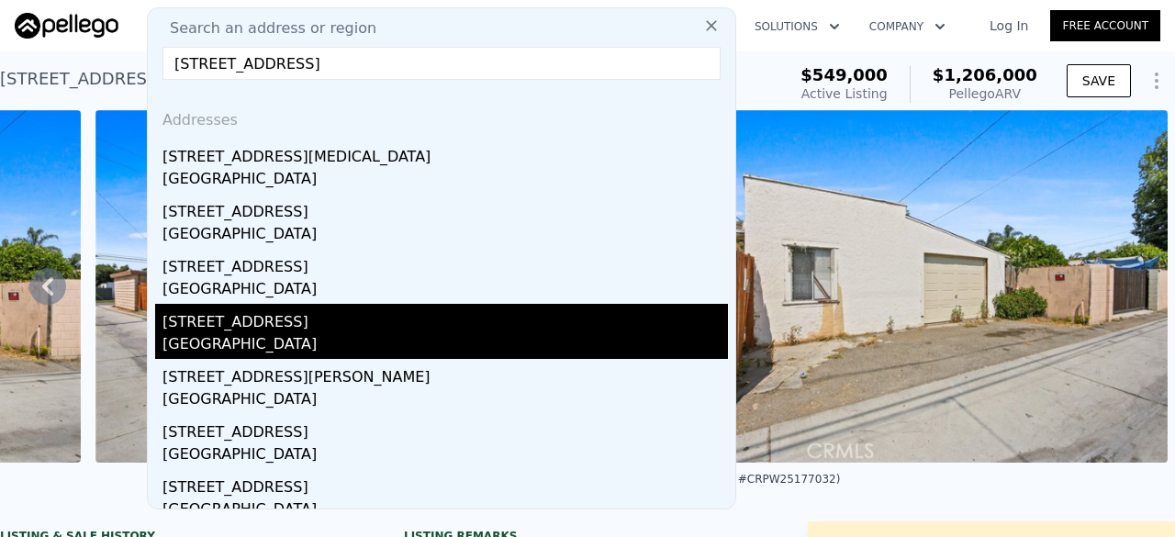
type input "[STREET_ADDRESS]"
click at [303, 323] on div "[STREET_ADDRESS]" at bounding box center [444, 318] width 565 height 29
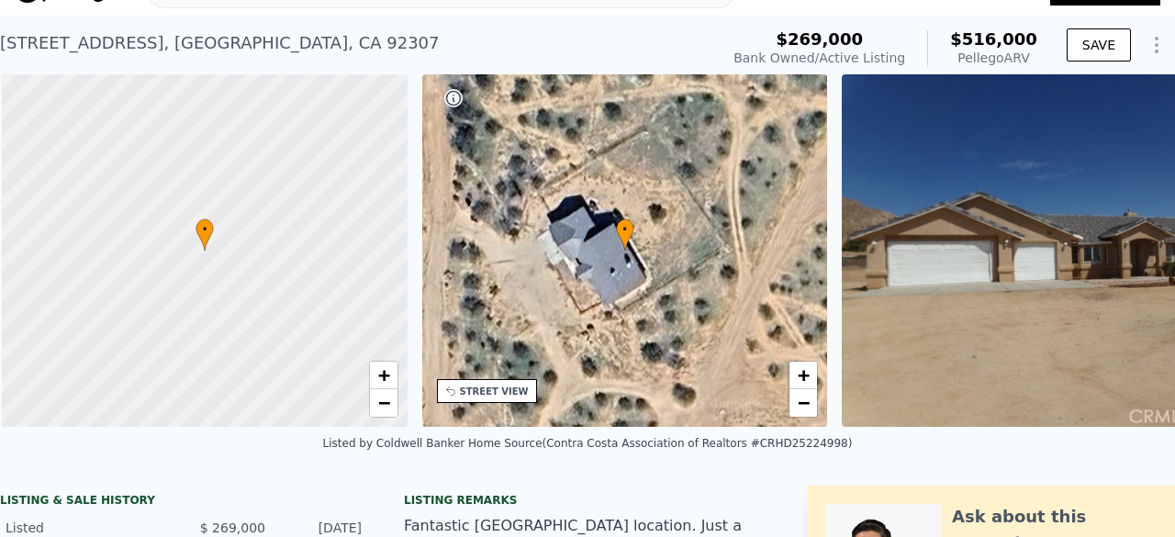
scroll to position [0, 7]
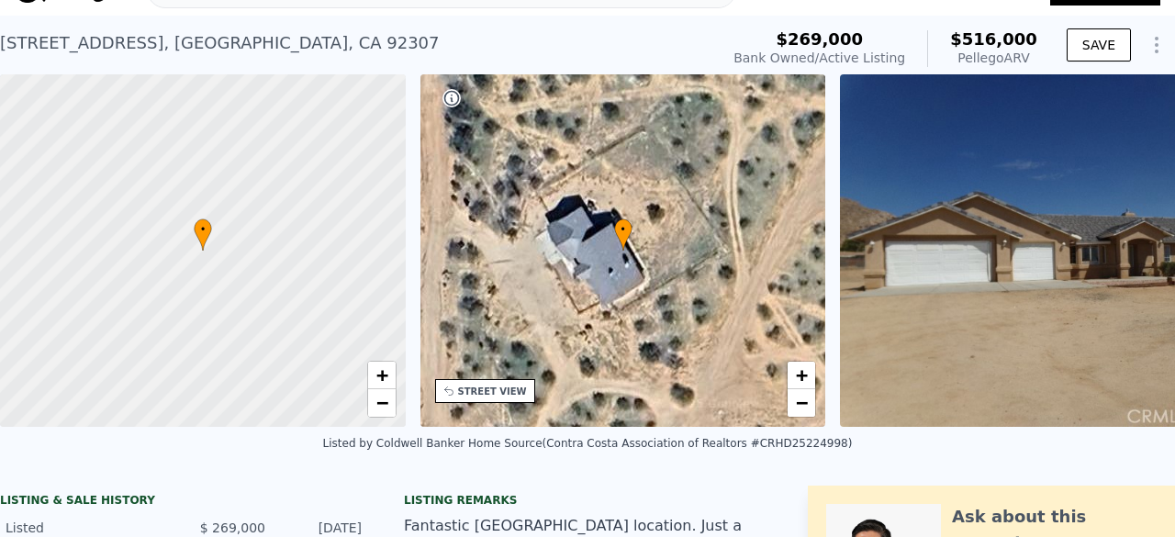
click at [647, 309] on div "• + −" at bounding box center [623, 250] width 406 height 353
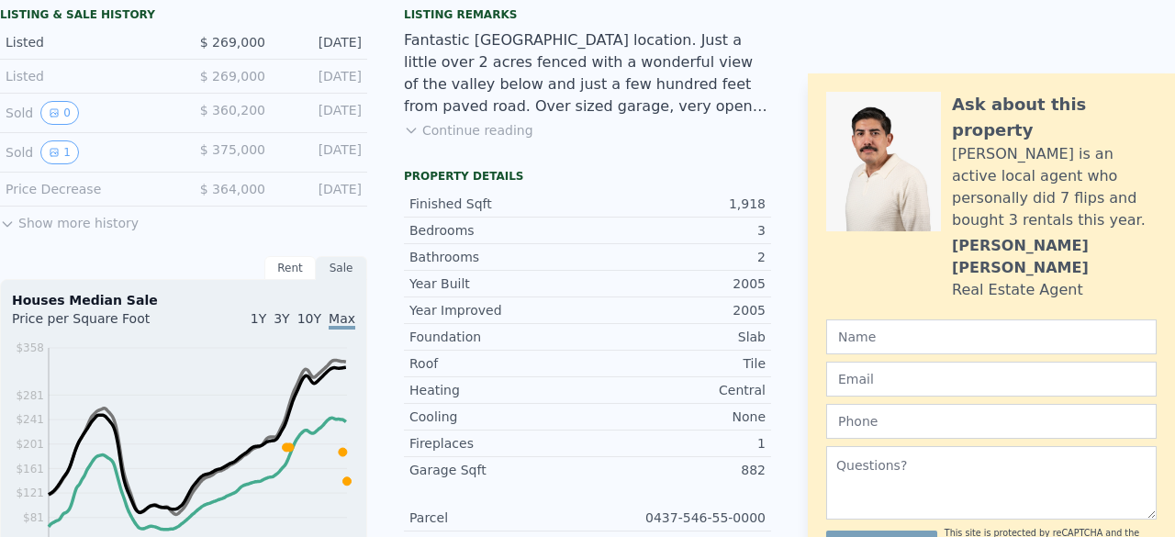
scroll to position [0, 0]
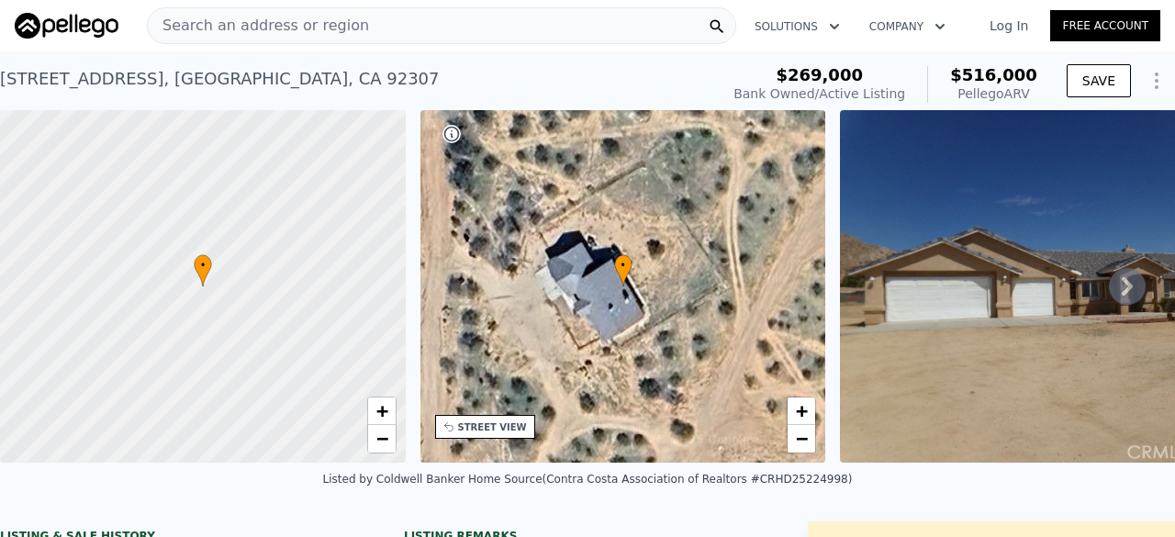
click at [274, 41] on div "Search an address or region" at bounding box center [258, 25] width 221 height 35
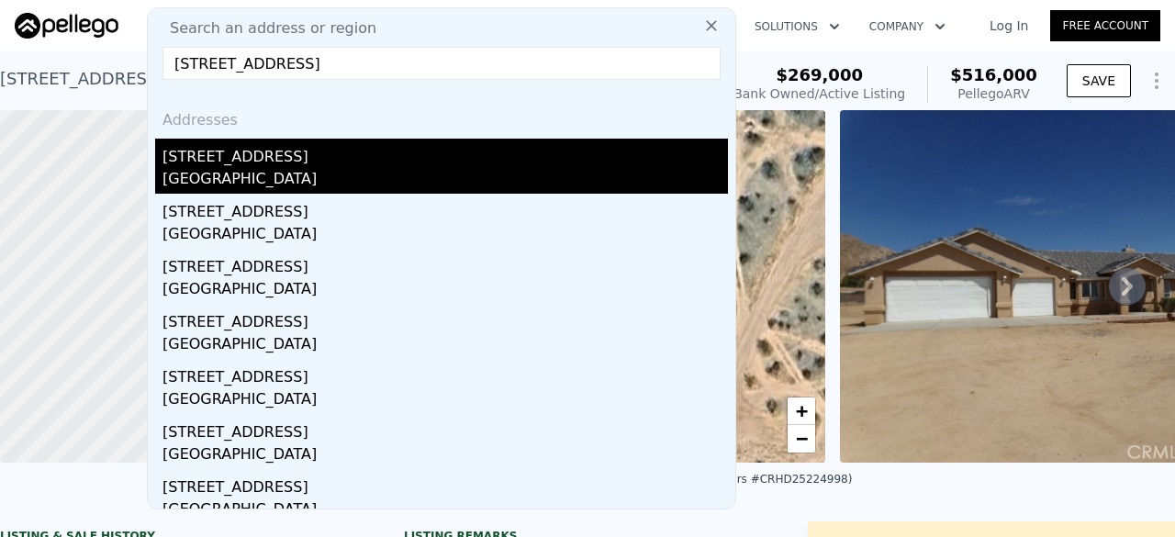
type input "[STREET_ADDRESS]"
click at [315, 168] on div "[GEOGRAPHIC_DATA]" at bounding box center [444, 181] width 565 height 26
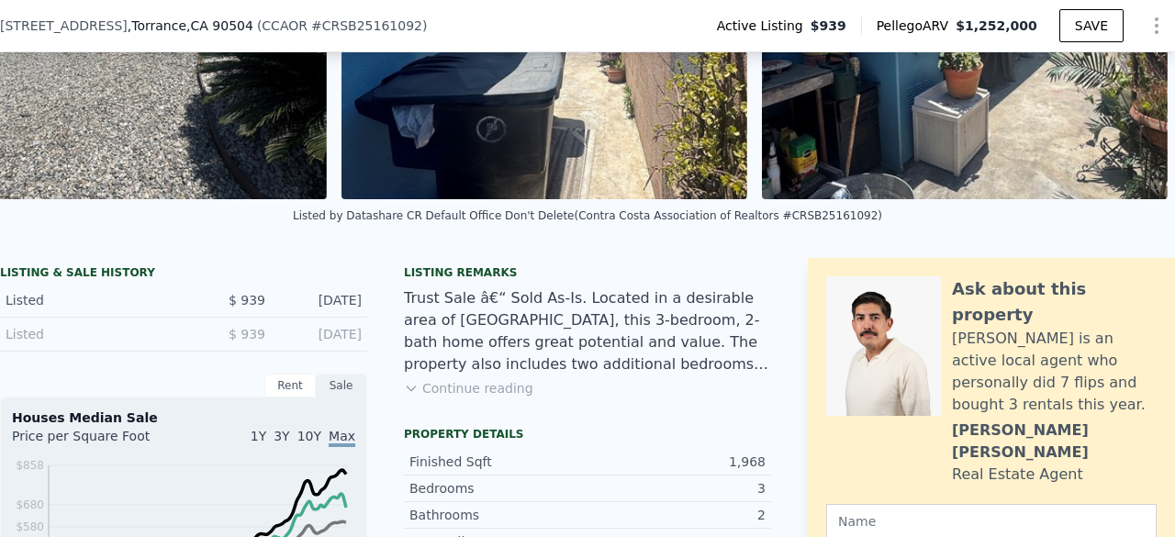
scroll to position [250, 0]
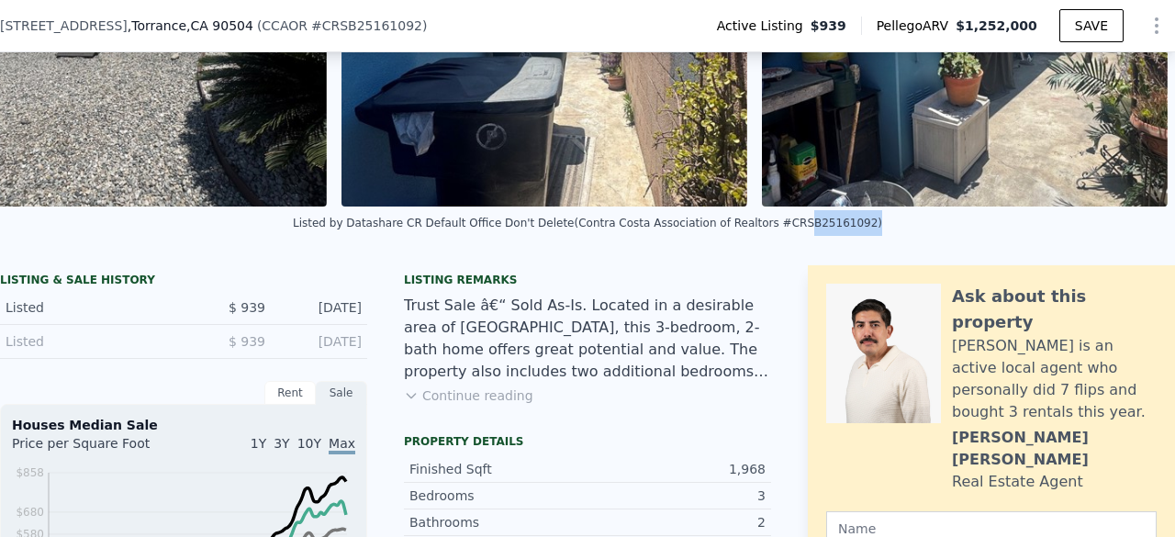
drag, startPoint x: 765, startPoint y: 238, endPoint x: 820, endPoint y: 238, distance: 55.1
click at [820, 230] on div "Listed by Datashare CR Default Office Don't Delete (Contra Costa Association of…" at bounding box center [587, 223] width 589 height 13
copy div "SB25161092"
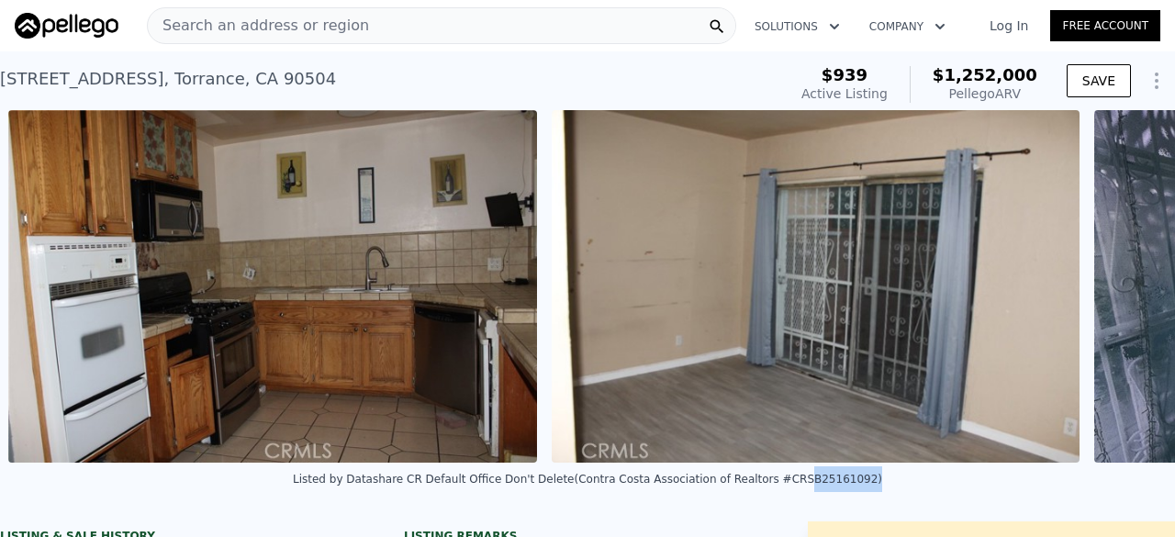
scroll to position [0, 5003]
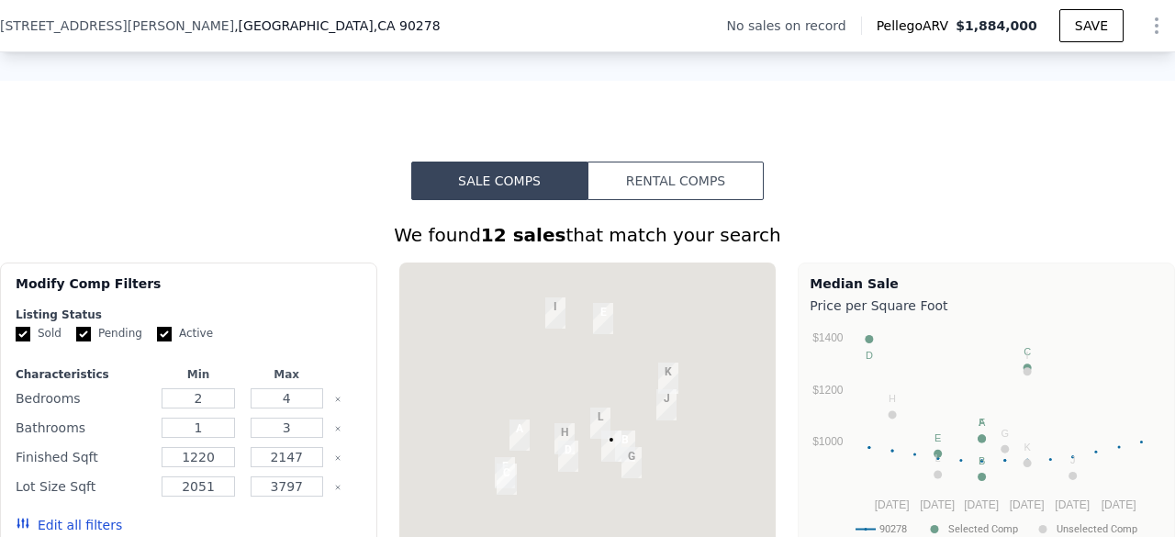
scroll to position [1237, 0]
